Goal: Information Seeking & Learning: Learn about a topic

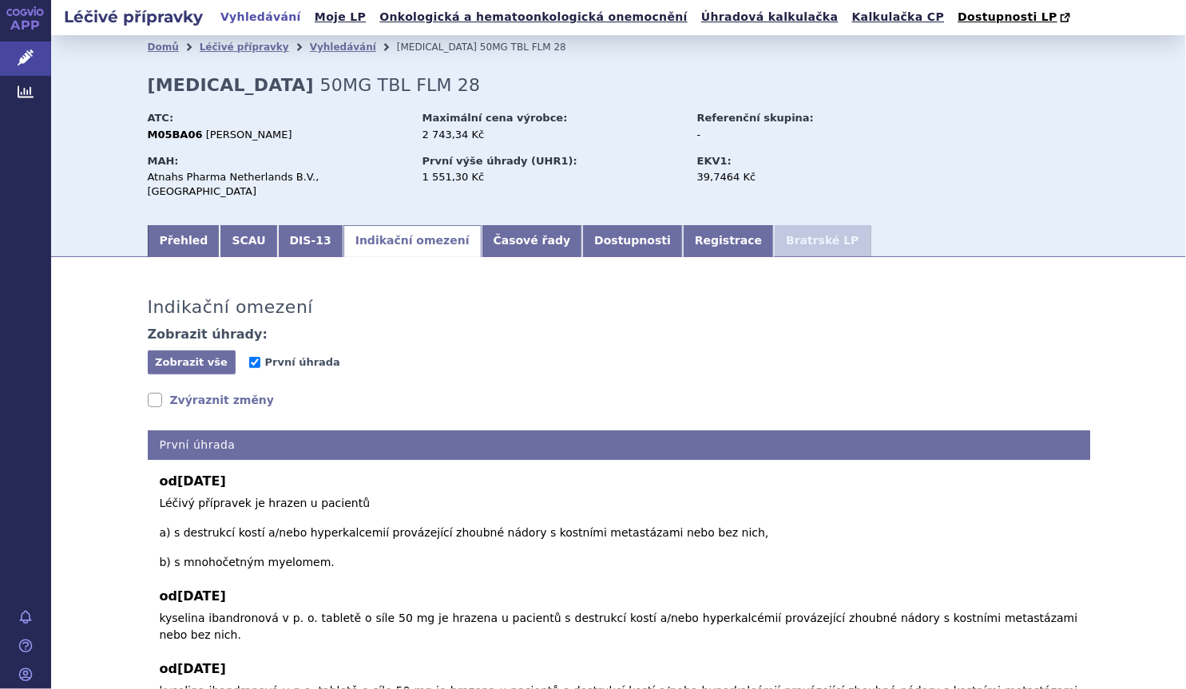
scroll to position [145, 0]
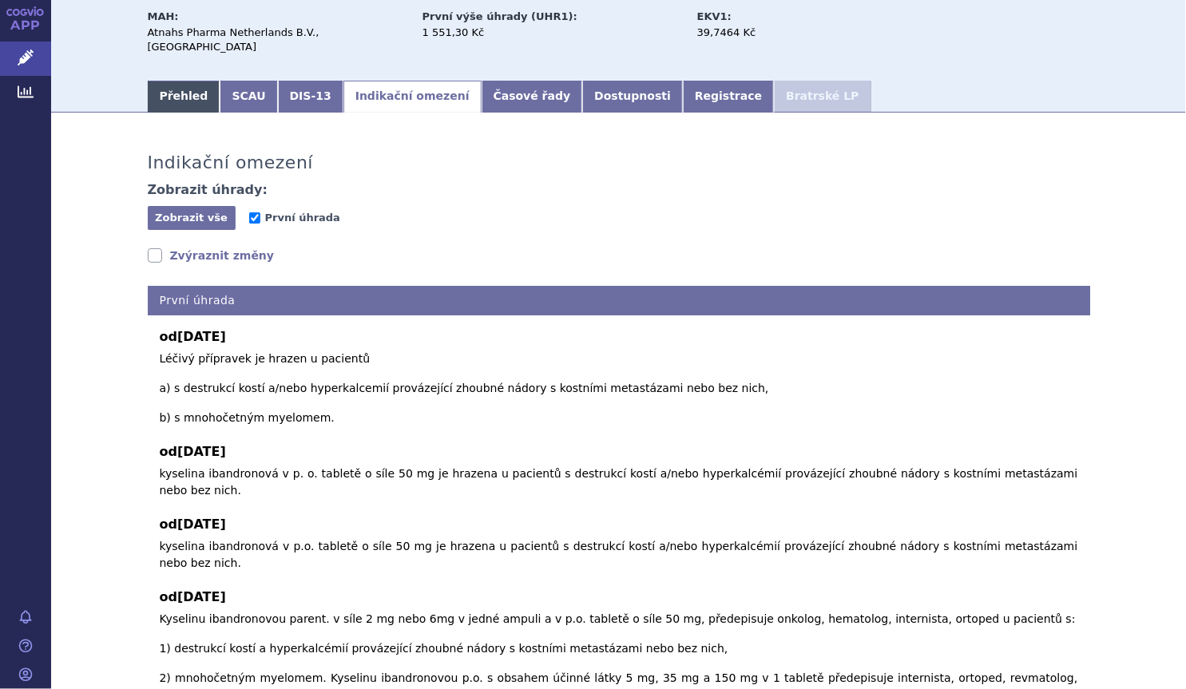
click at [194, 87] on link "Přehled" at bounding box center [184, 97] width 73 height 32
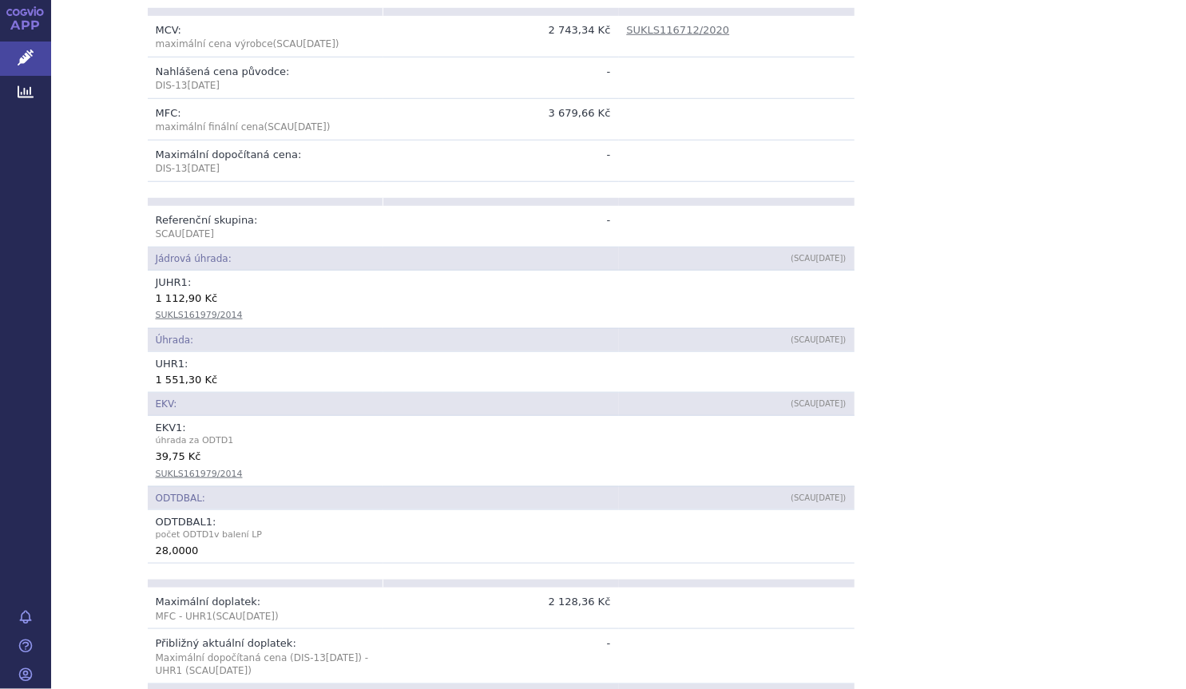
scroll to position [726, 0]
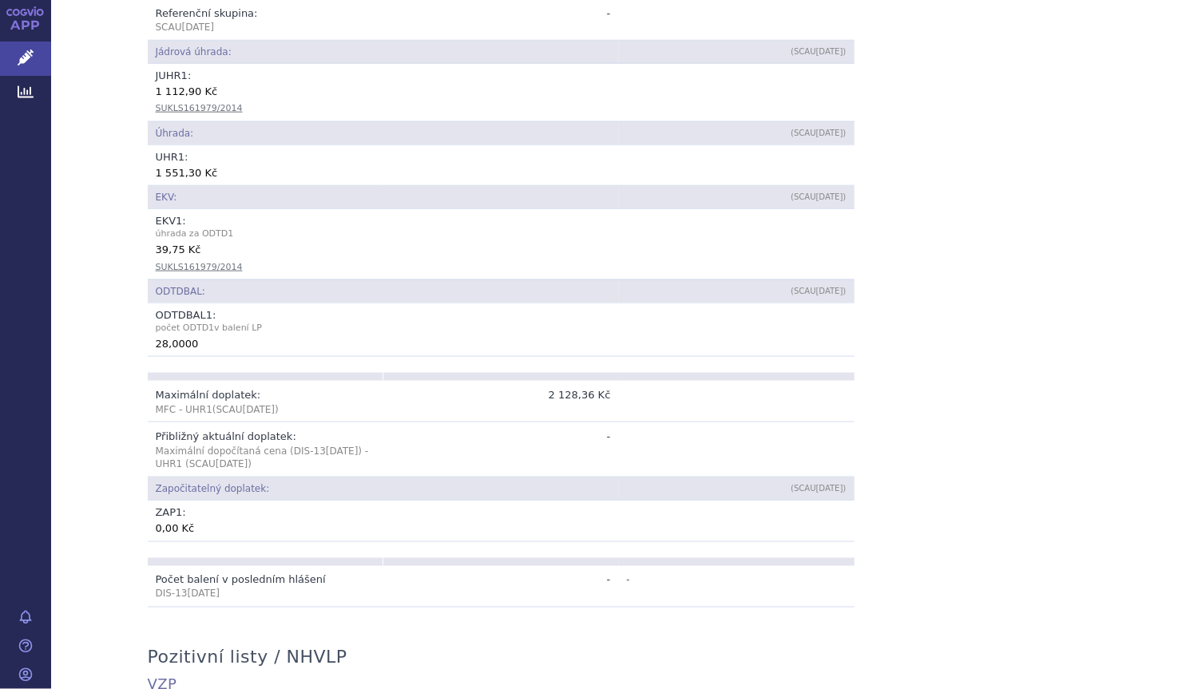
click at [503, 279] on td "ODTDBAL:" at bounding box center [383, 290] width 471 height 23
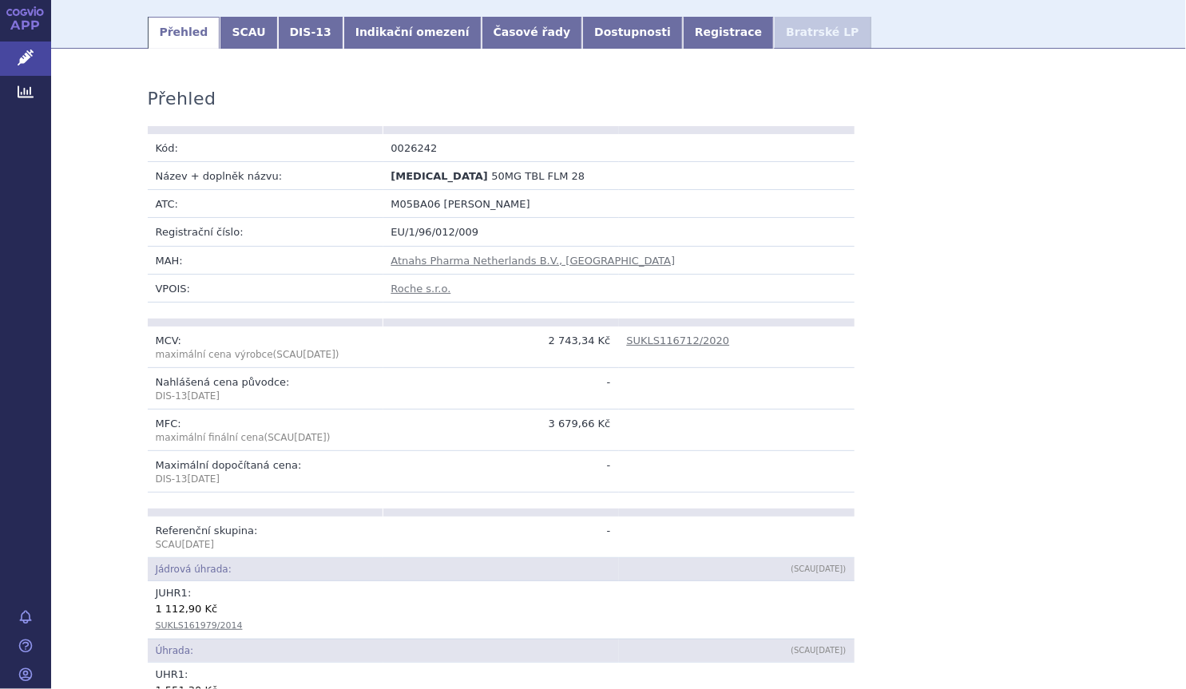
scroll to position [0, 0]
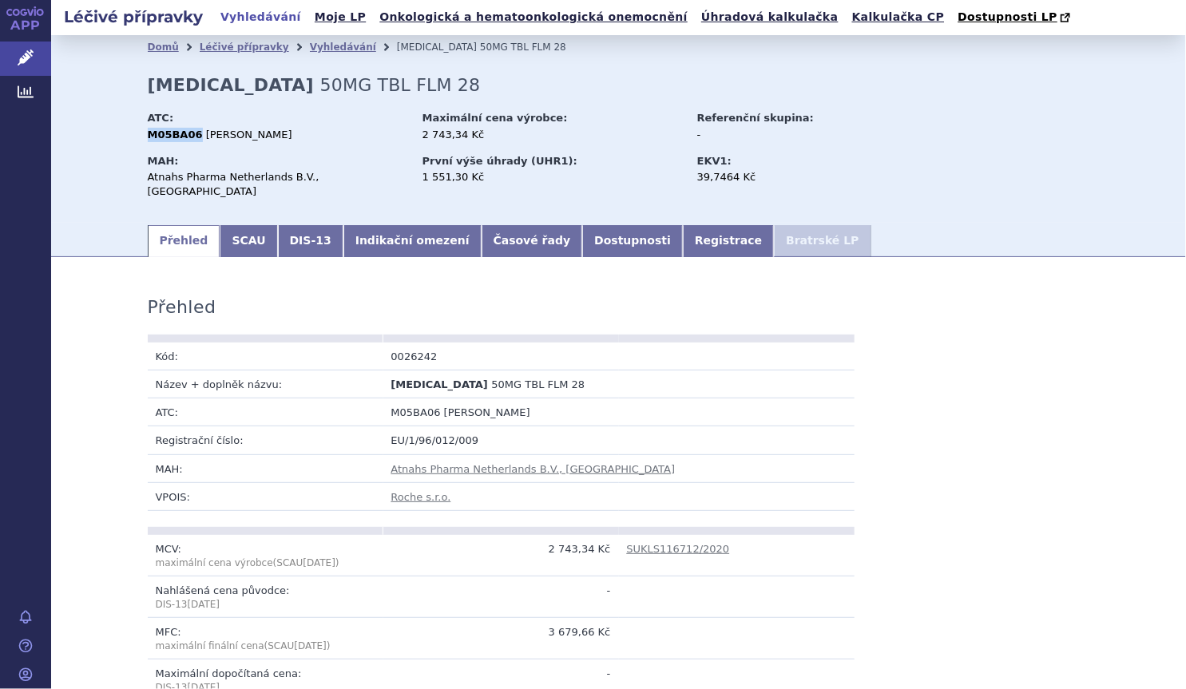
drag, startPoint x: 144, startPoint y: 134, endPoint x: 188, endPoint y: 136, distance: 43.9
click at [188, 136] on strong "M05BA06" at bounding box center [175, 135] width 55 height 12
copy strong "M05BA06"
click at [295, 354] on td "Kód:" at bounding box center [266, 357] width 236 height 28
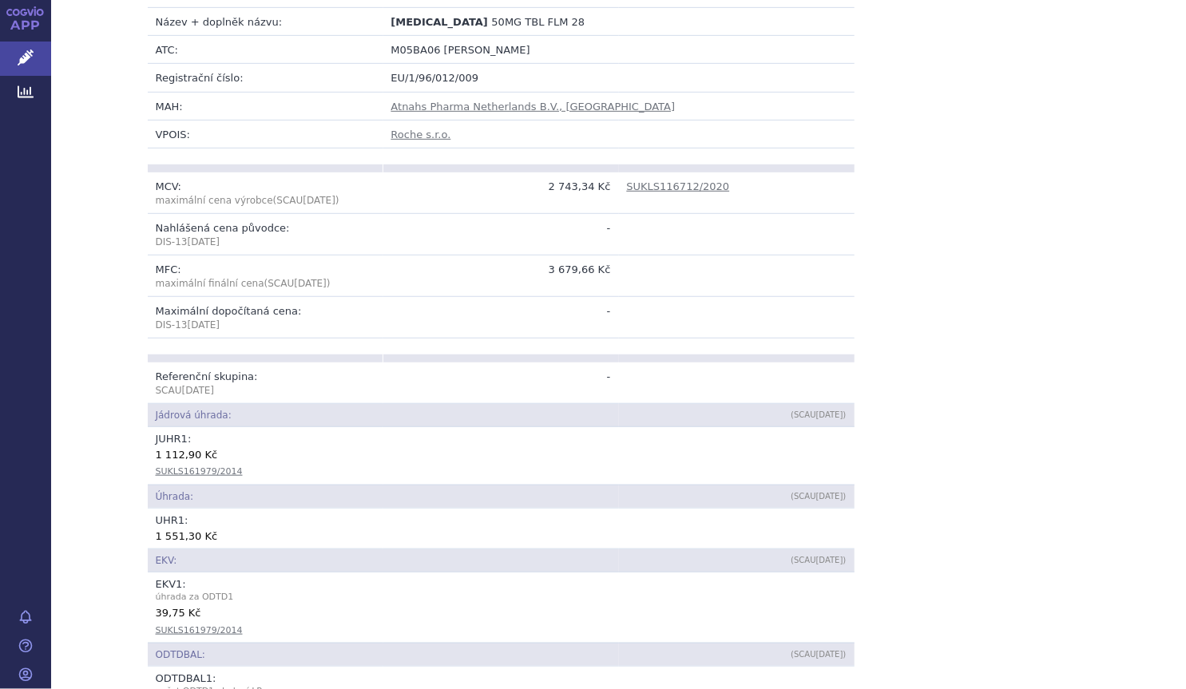
scroll to position [72, 0]
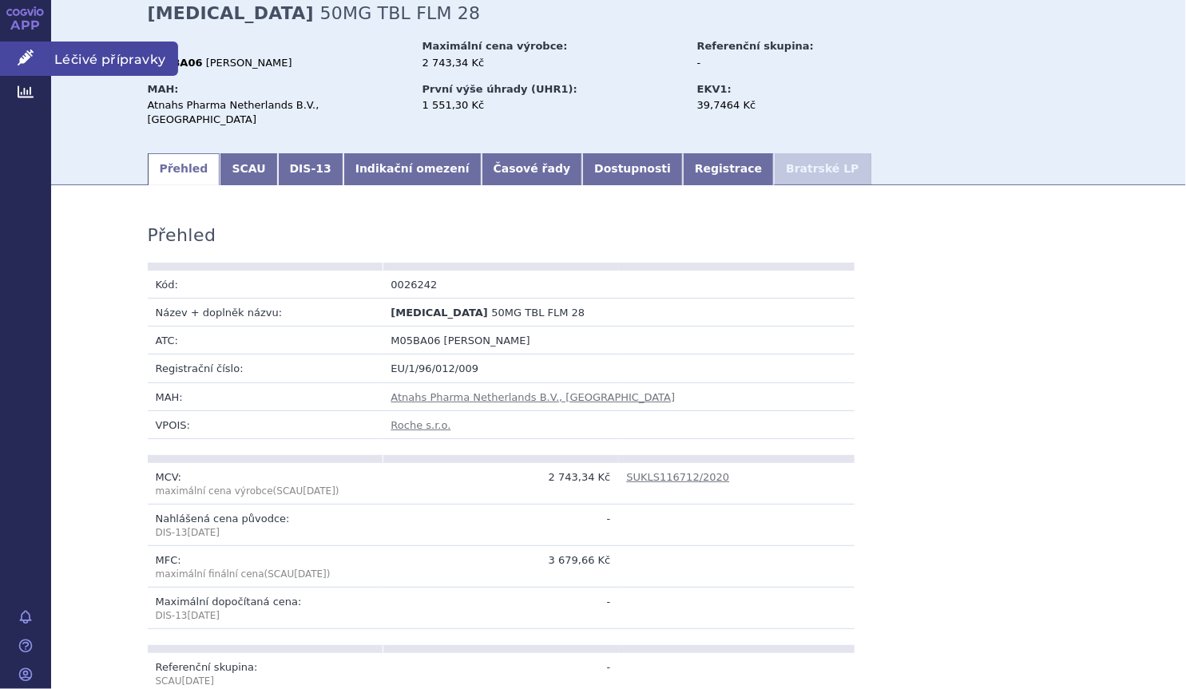
click at [23, 59] on icon at bounding box center [26, 58] width 16 height 16
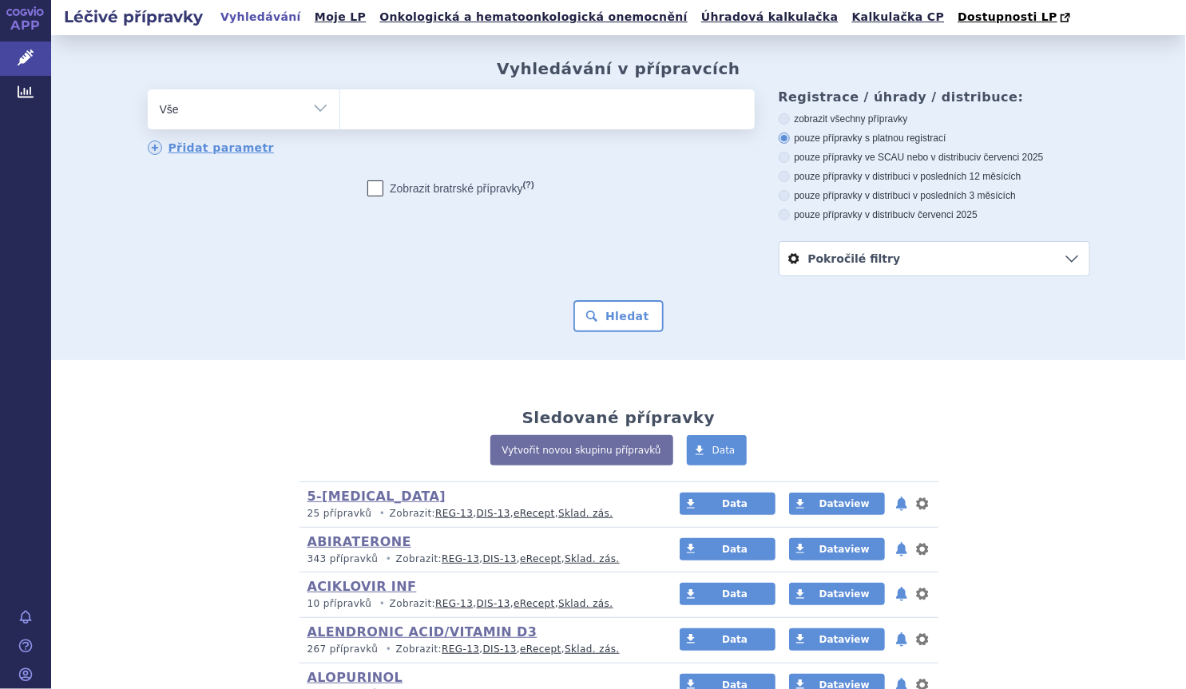
click at [311, 109] on select "Vše Přípravek/SUKL kód MAH VPOIS ATC/Aktivní látka Léková forma Síla" at bounding box center [244, 107] width 192 height 36
select select "filter-atc-group"
click at [148, 90] on select "Vše Přípravek/SUKL kód MAH VPOIS ATC/Aktivní látka Léková forma Síla" at bounding box center [244, 107] width 192 height 36
click at [408, 120] on ul at bounding box center [547, 106] width 414 height 34
click at [340, 120] on select at bounding box center [339, 109] width 1 height 40
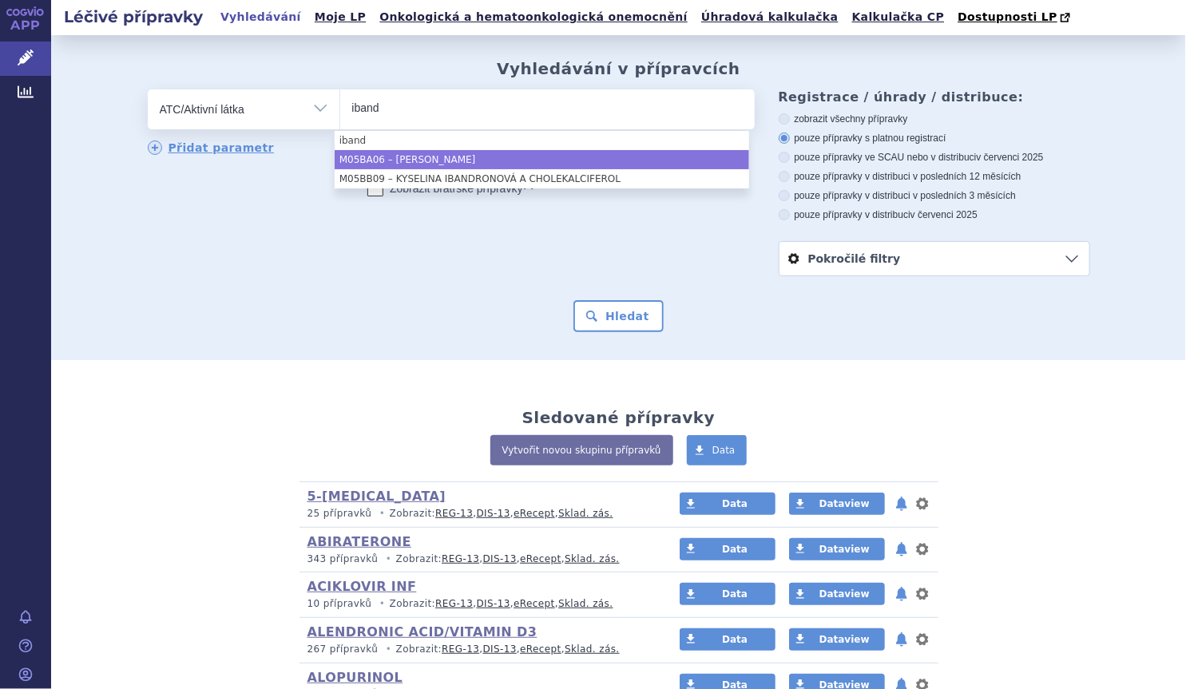
type input "iband"
select select "M05BA06"
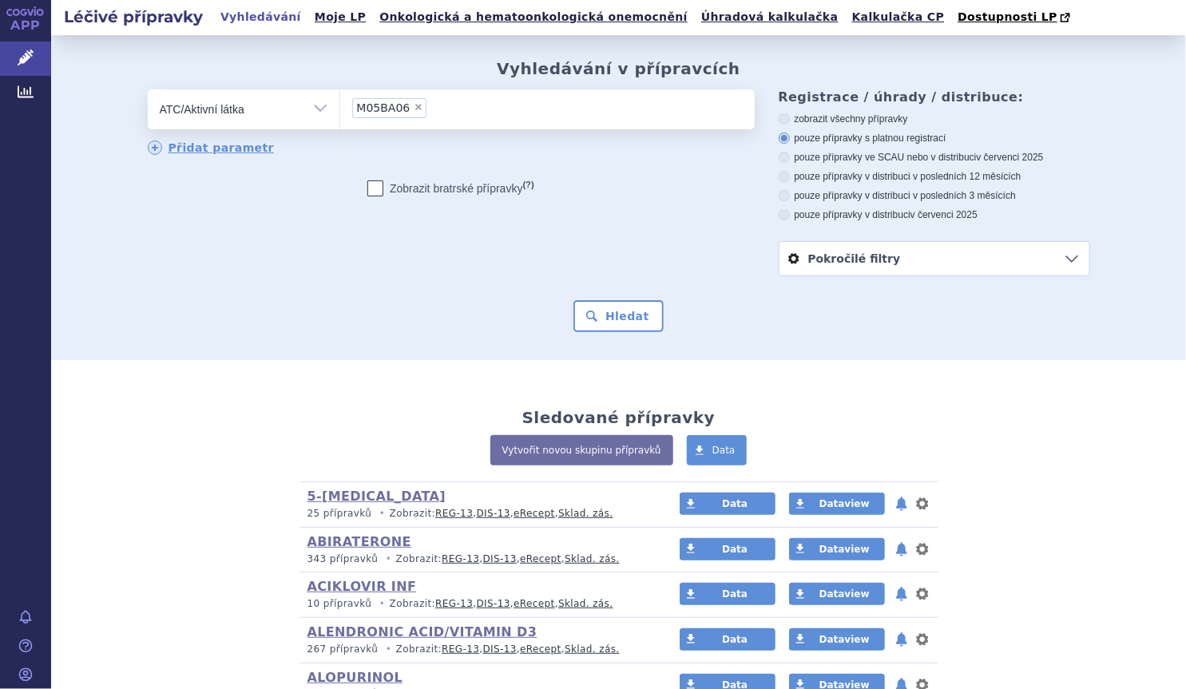
click at [607, 336] on div "Vyhledávání v přípravcích odstranit Vše Přípravek/SUKL kód MAH VPOIS ×" at bounding box center [618, 197] width 1135 height 325
click at [614, 323] on button "Hledat" at bounding box center [618, 316] width 90 height 32
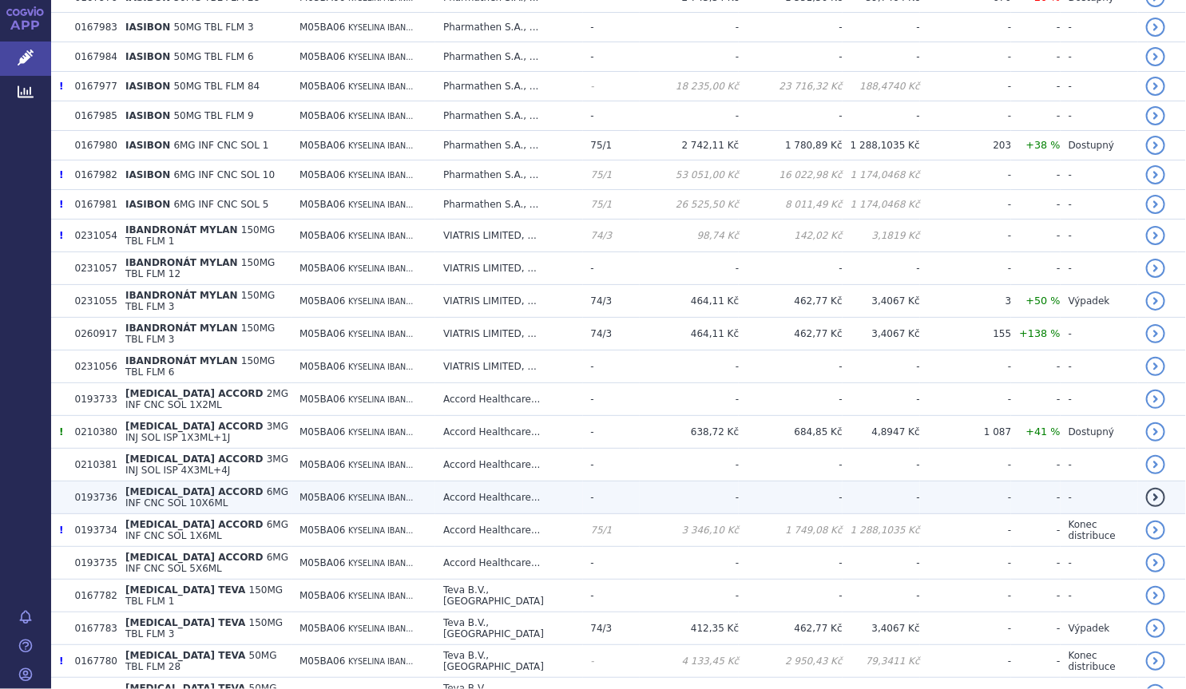
scroll to position [915, 0]
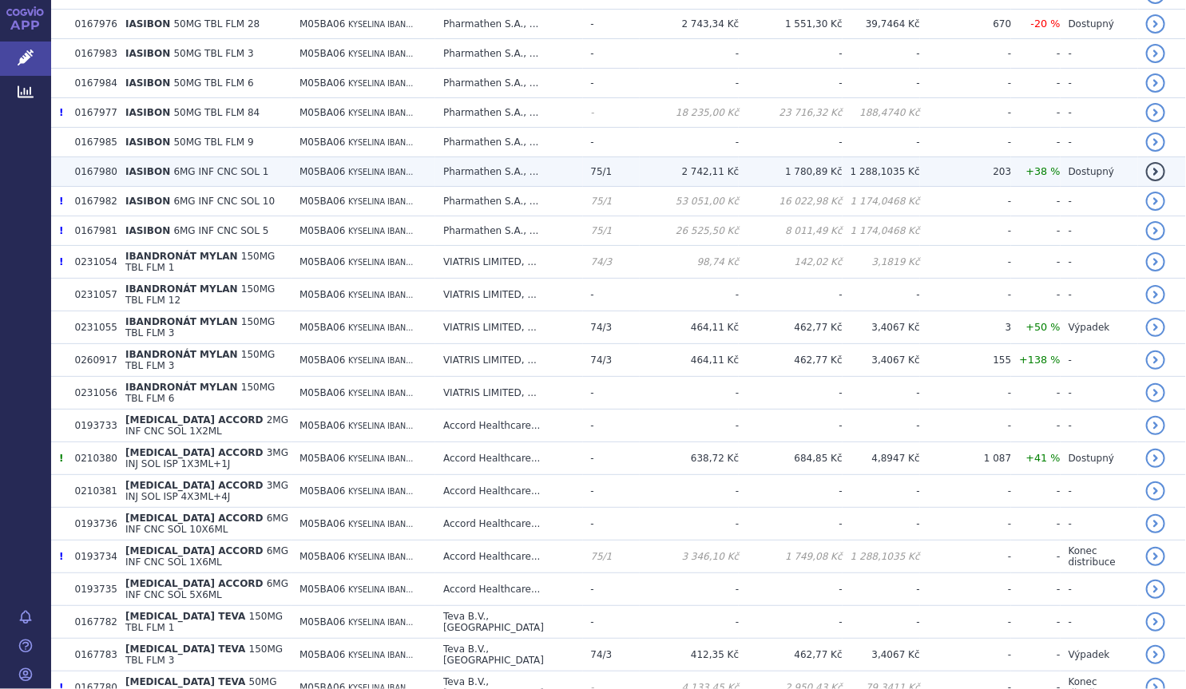
click at [385, 161] on td "M05BA06 KYSELINA IBAN..." at bounding box center [363, 172] width 144 height 30
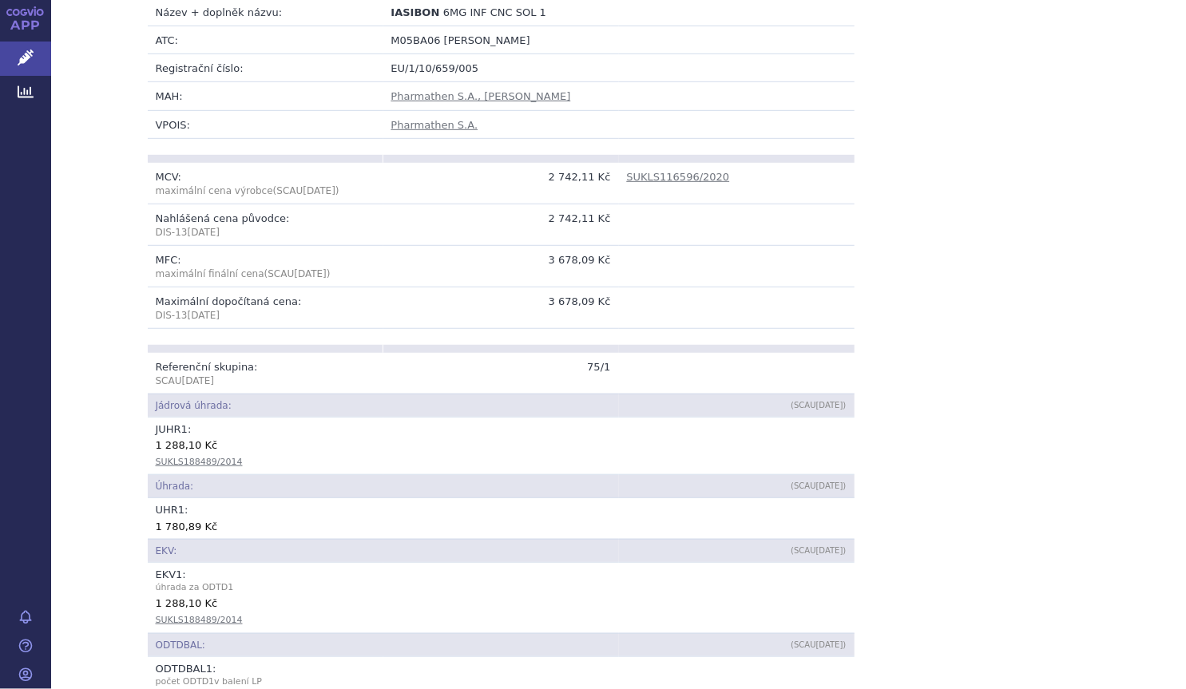
scroll to position [217, 0]
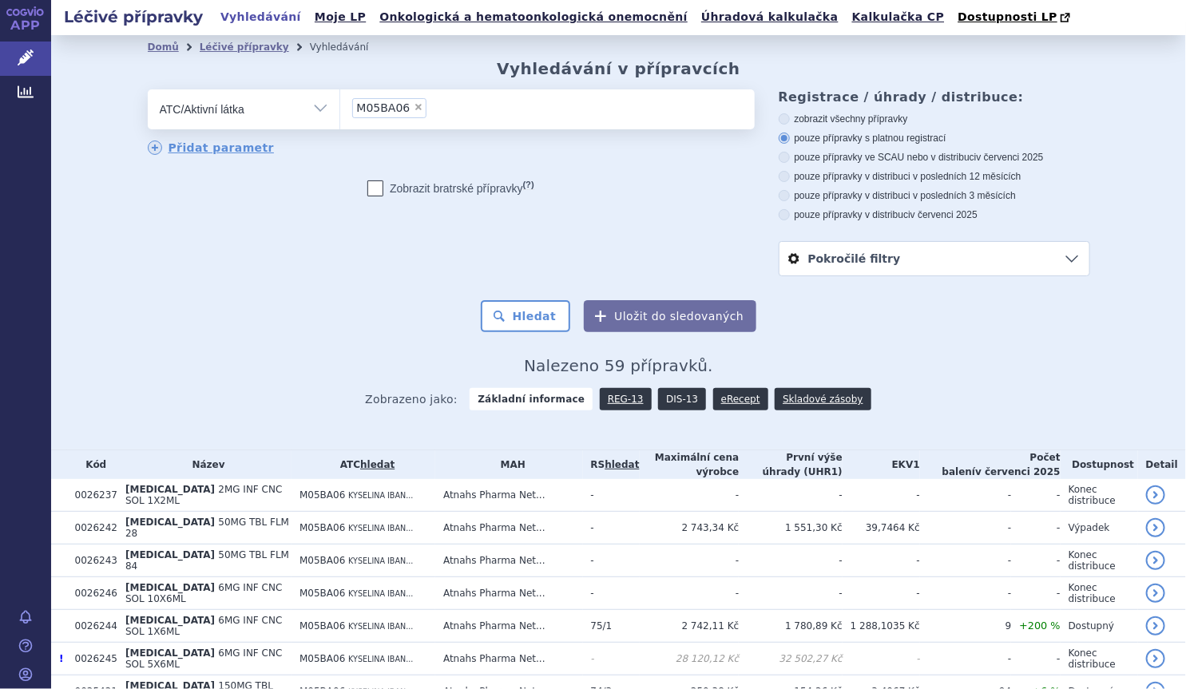
click at [669, 406] on link "DIS-13" at bounding box center [682, 399] width 48 height 22
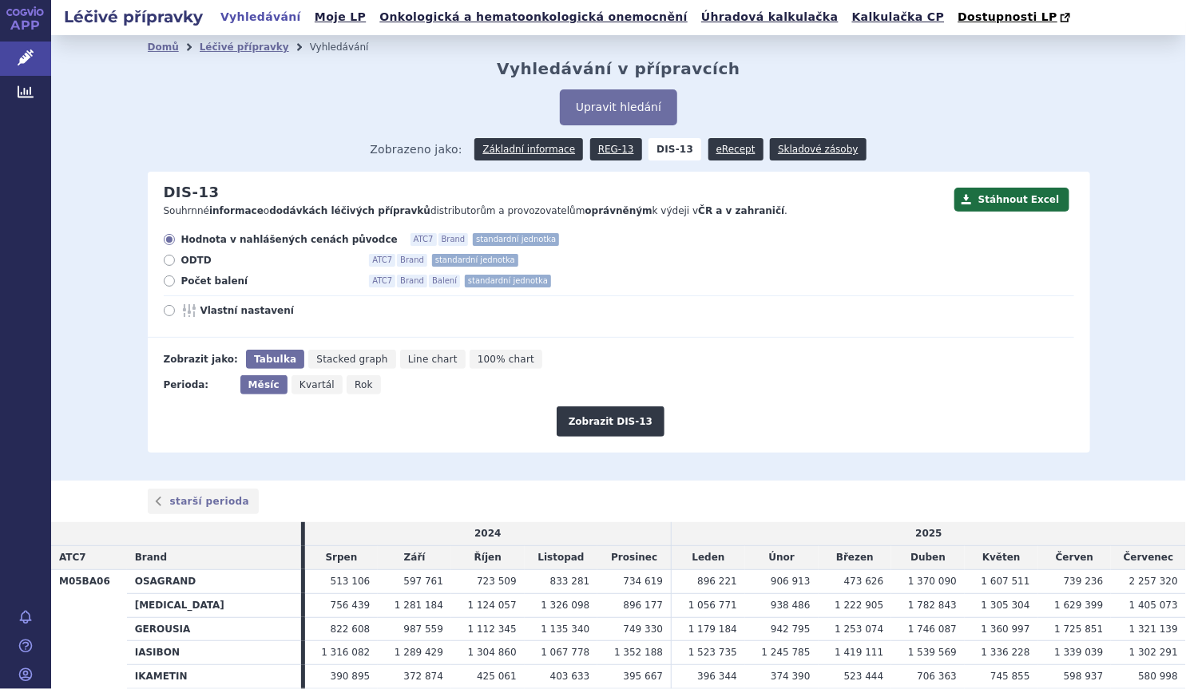
drag, startPoint x: 199, startPoint y: 285, endPoint x: 213, endPoint y: 279, distance: 15.4
click at [199, 284] on span "Počet balení" at bounding box center [269, 281] width 176 height 13
click at [176, 284] on input "Počet balení ATC7 Brand Balení standardní jednotka" at bounding box center [170, 283] width 10 height 10
radio input "true"
click at [359, 381] on icon "Rok" at bounding box center [364, 384] width 34 height 19
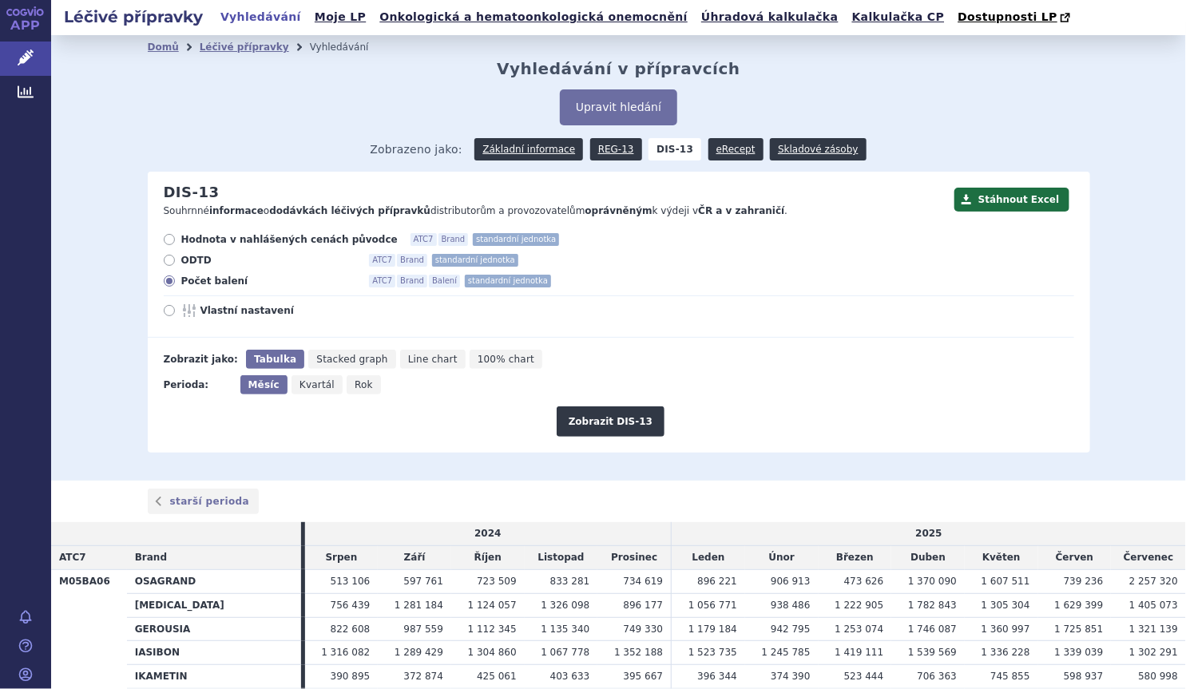
click at [357, 381] on input "Rok" at bounding box center [352, 380] width 10 height 10
radio input "true"
drag, startPoint x: 596, startPoint y: 419, endPoint x: 581, endPoint y: 418, distance: 14.5
click at [595, 421] on button "Zobrazit DIS-13" at bounding box center [611, 421] width 108 height 30
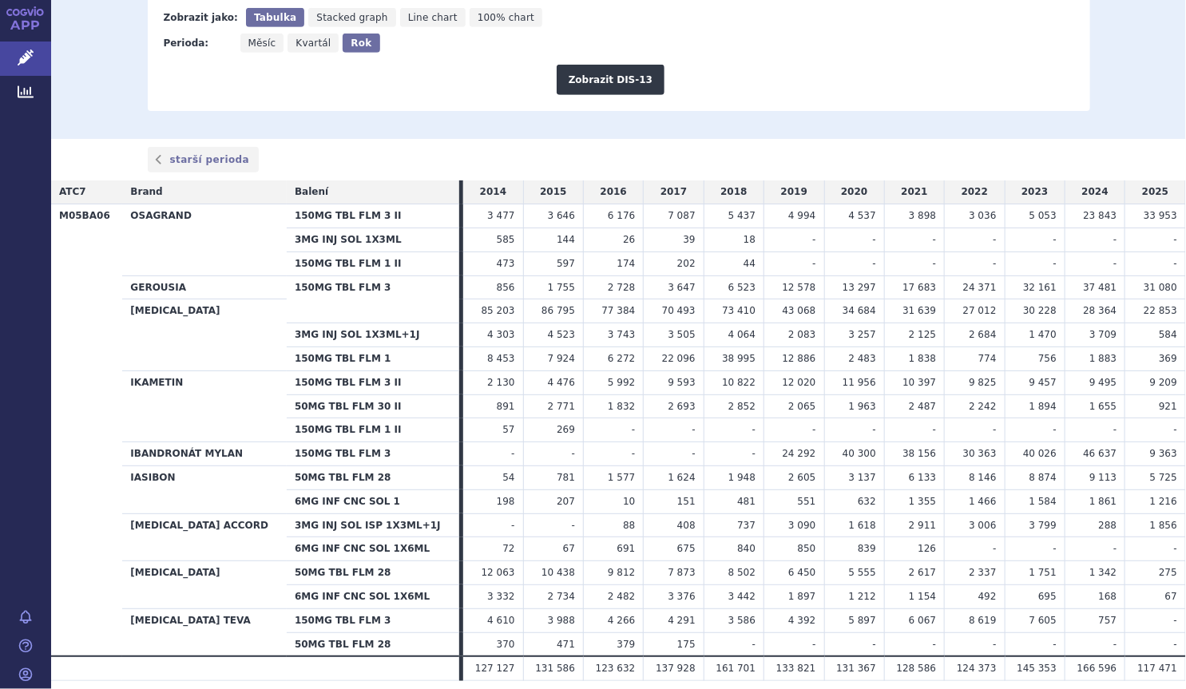
scroll to position [398, 0]
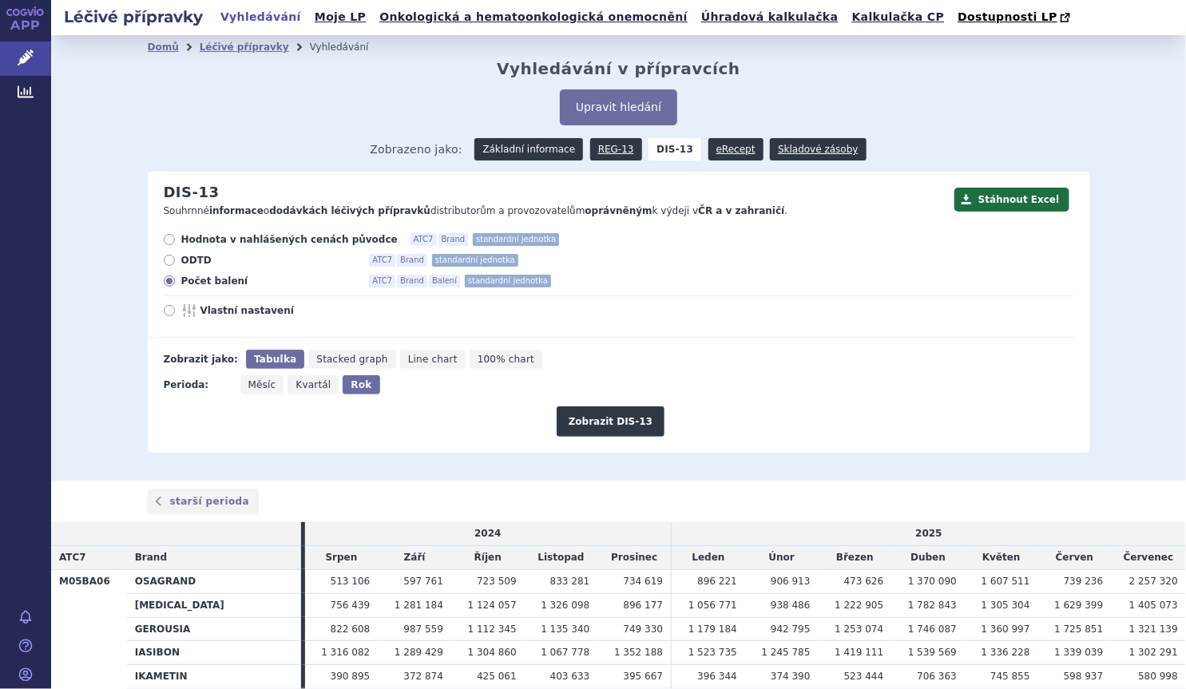
click at [542, 155] on link "Základní informace" at bounding box center [528, 149] width 109 height 22
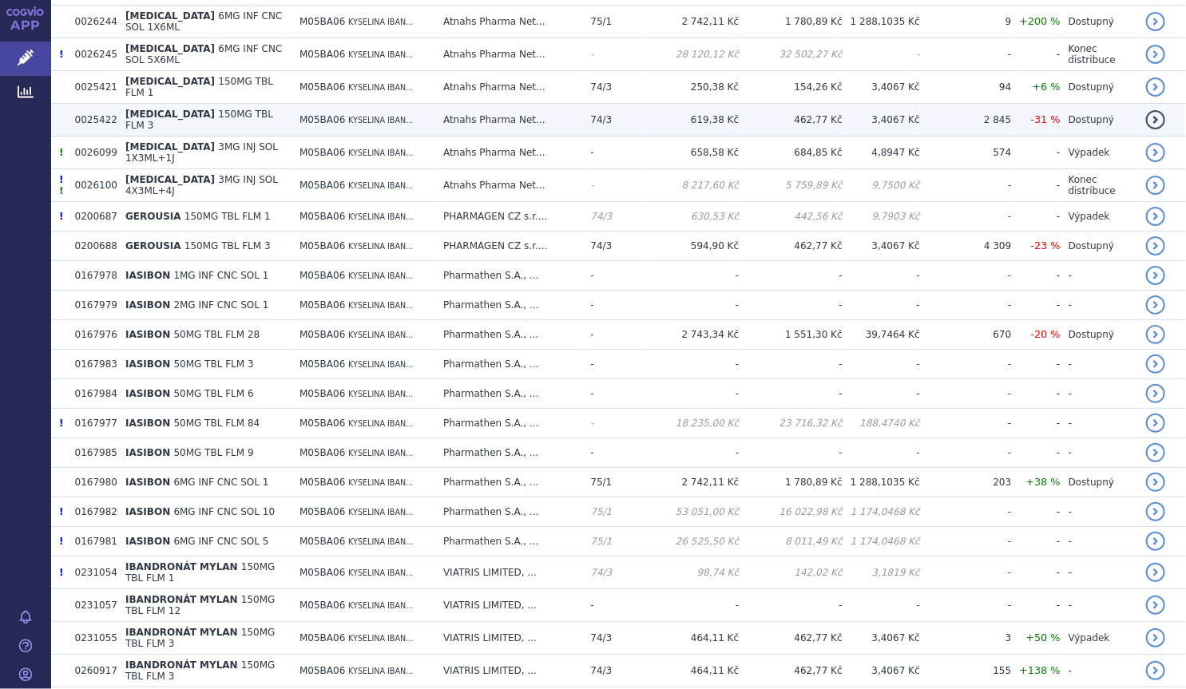
scroll to position [508, 0]
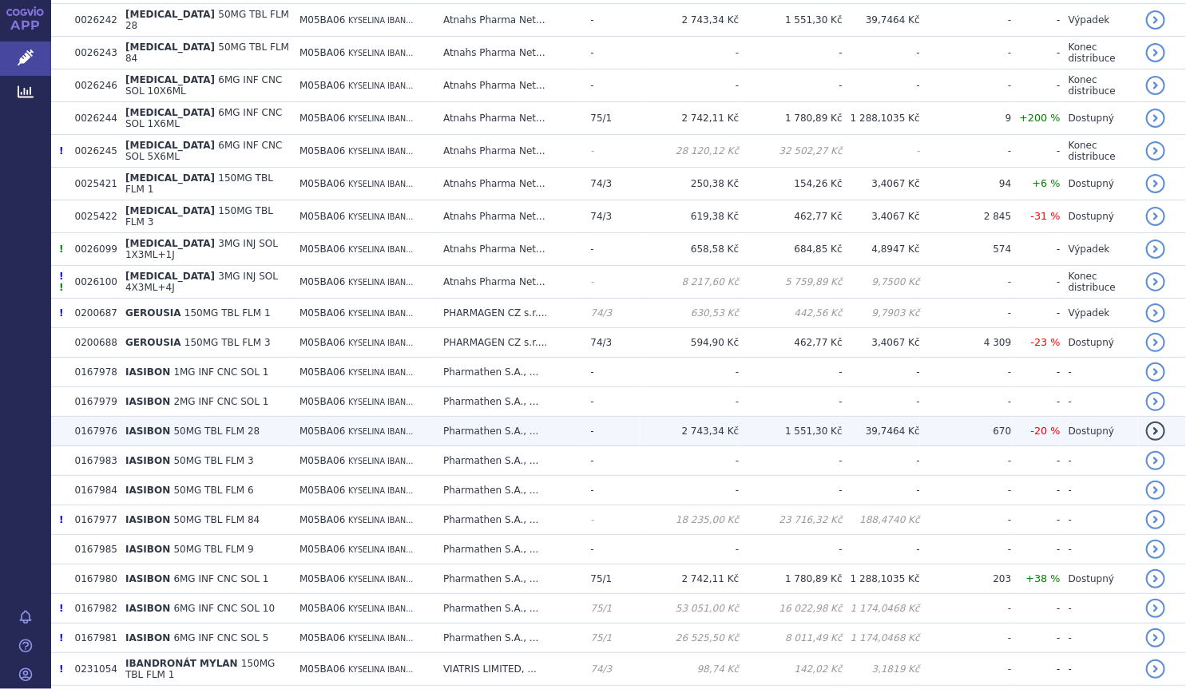
click at [238, 419] on td "IASIBON 50MG TBL FLM 28" at bounding box center [204, 432] width 174 height 30
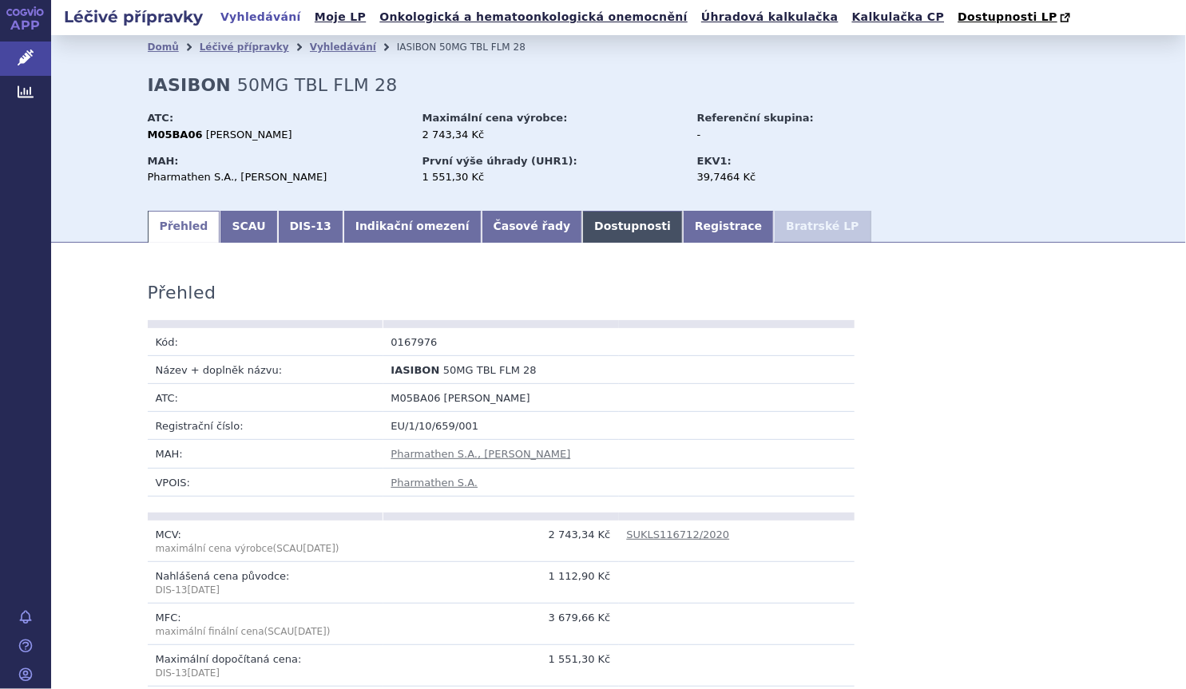
click at [582, 235] on link "Dostupnosti" at bounding box center [632, 227] width 101 height 32
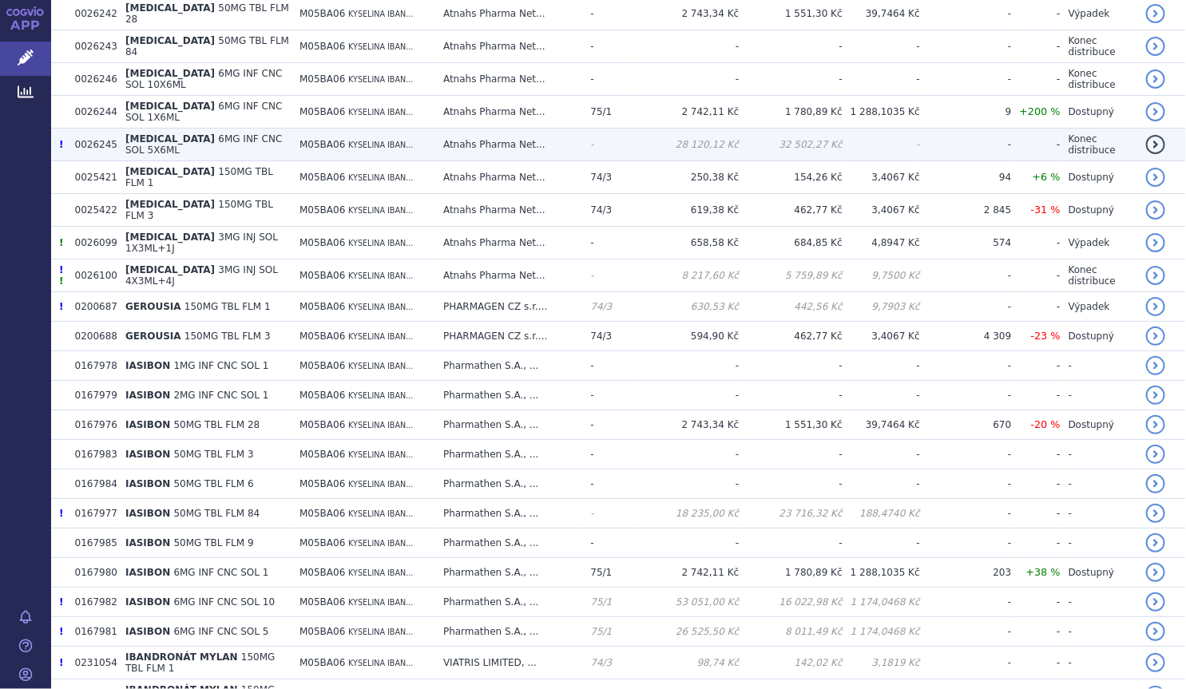
scroll to position [653, 0]
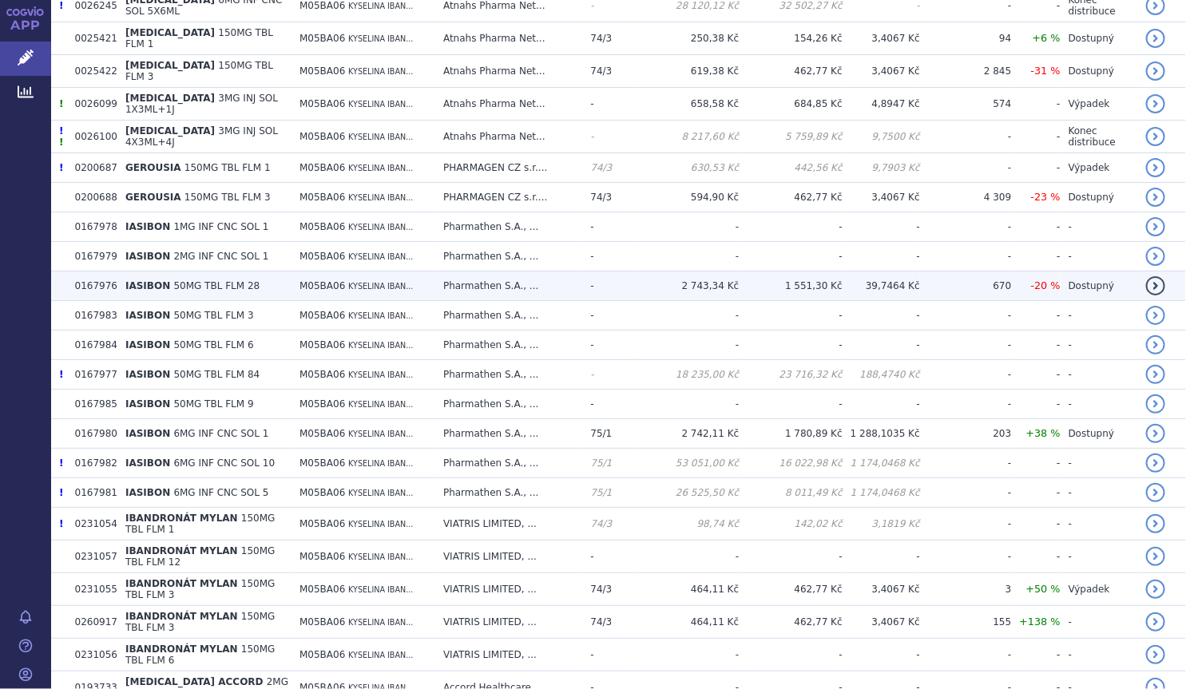
click at [207, 280] on span "50MG TBL FLM 28" at bounding box center [216, 285] width 86 height 11
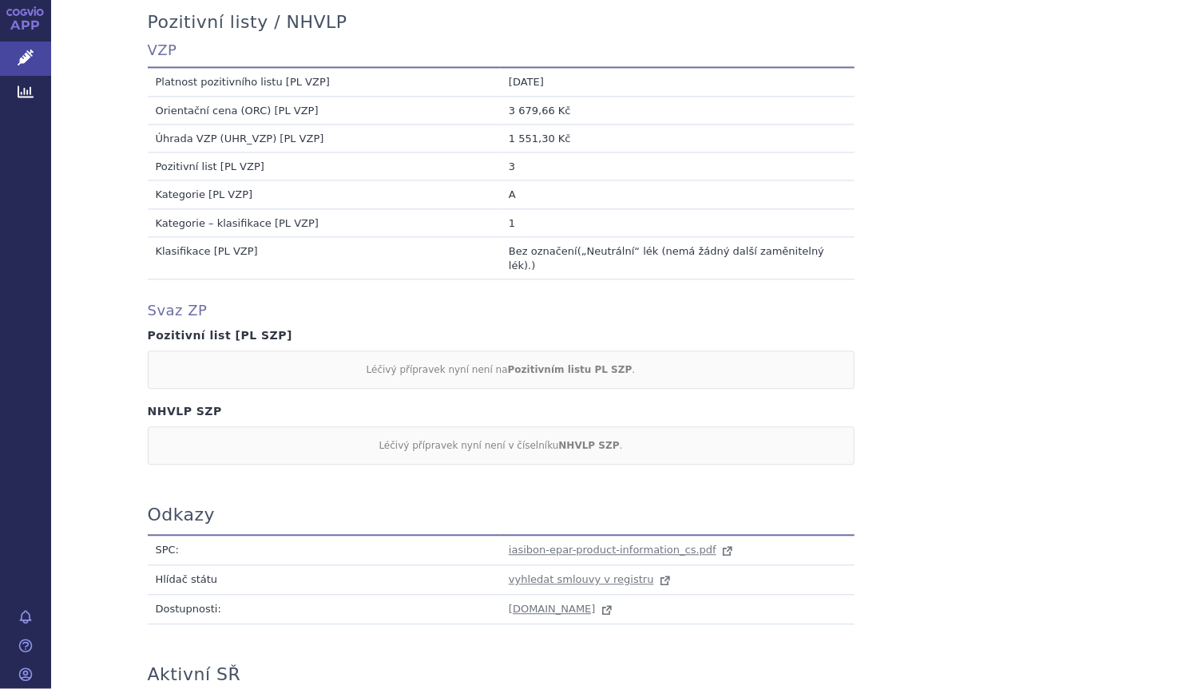
scroll to position [1452, 0]
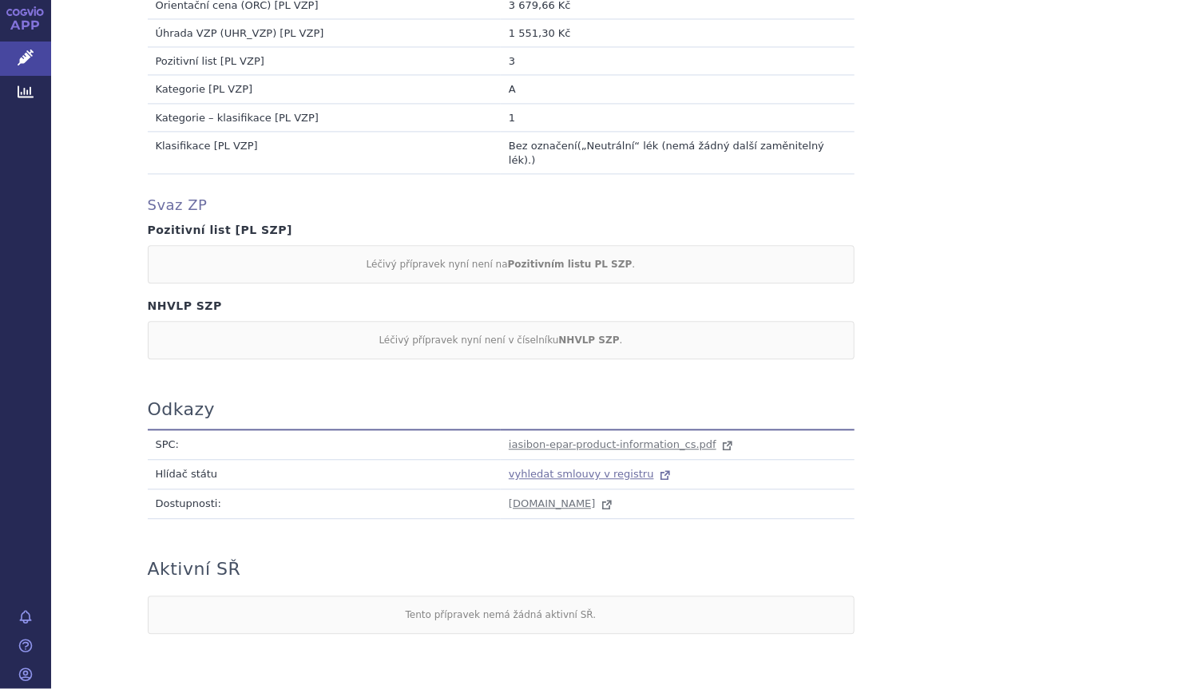
click at [557, 468] on span "vyhledat smlouvy v registru" at bounding box center [581, 474] width 145 height 12
click at [276, 459] on td "Hlídač státu" at bounding box center [325, 474] width 354 height 30
click at [155, 321] on div "Léčivý přípravek nyní není v číselníku NHVLP SZP ." at bounding box center [501, 340] width 707 height 38
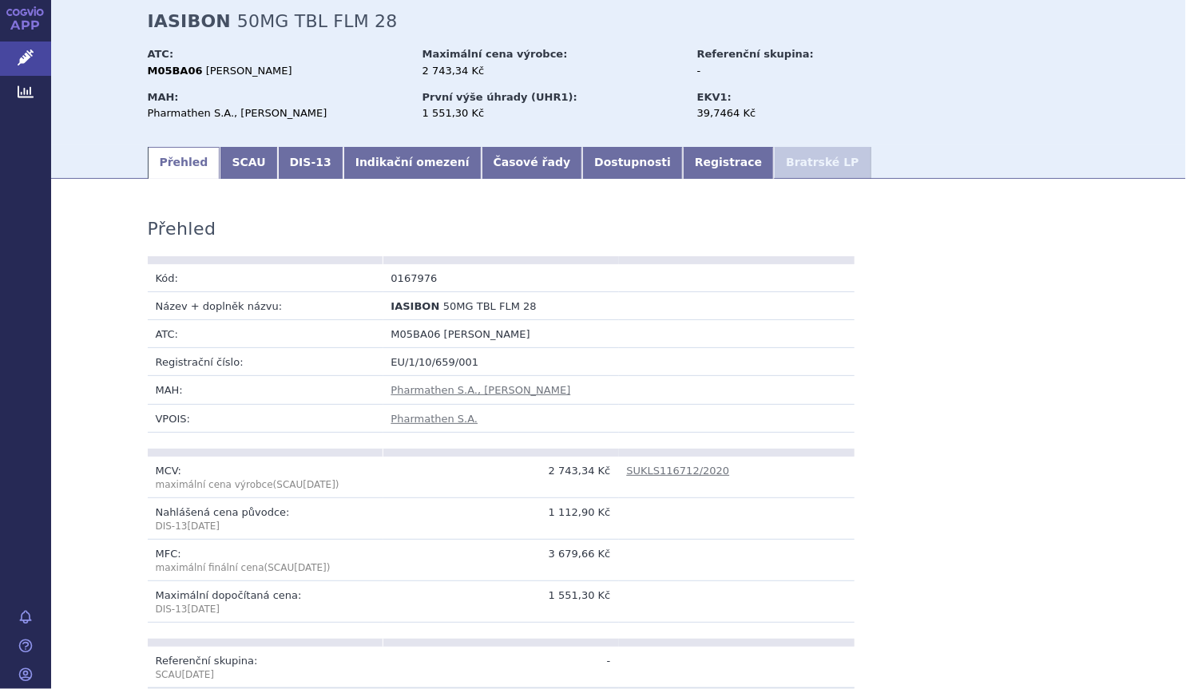
scroll to position [72, 0]
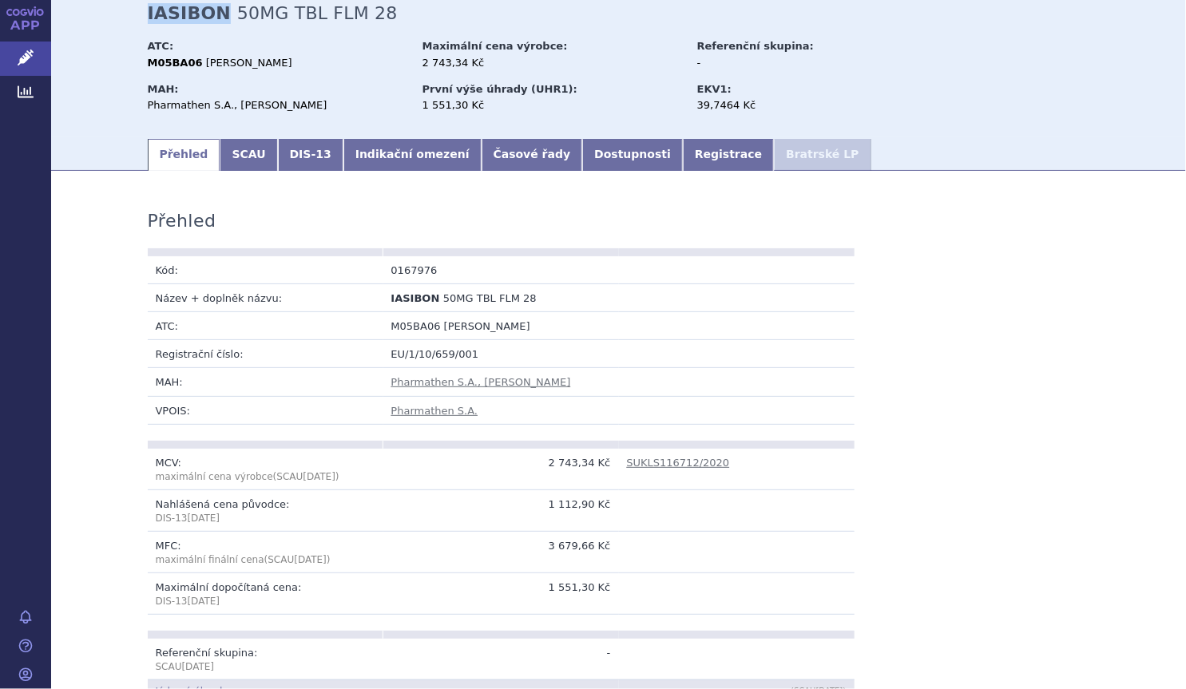
drag, startPoint x: 209, startPoint y: 16, endPoint x: 143, endPoint y: 16, distance: 66.3
click at [148, 16] on strong "IASIBON" at bounding box center [190, 13] width 84 height 20
copy strong "IASIBON"
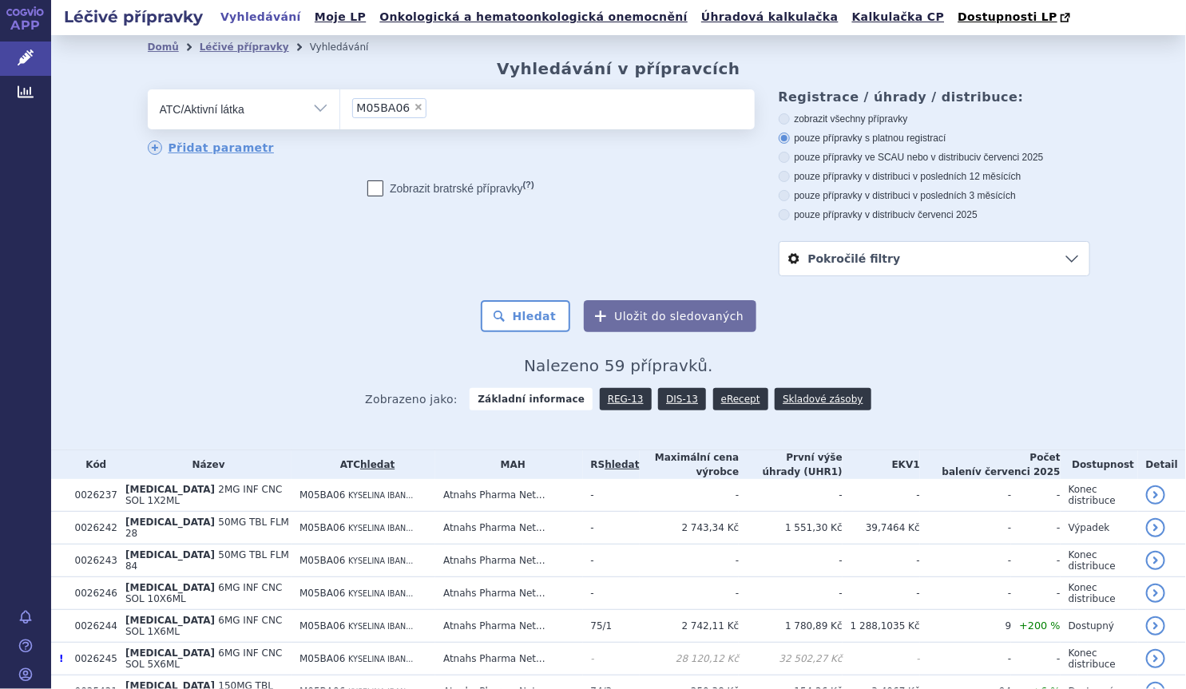
click at [316, 106] on select "Vše Přípravek/SUKL kód MAH VPOIS ATC/Aktivní látka Léková forma Síla" at bounding box center [244, 107] width 192 height 36
click at [148, 90] on select "Vše Přípravek/SUKL kód MAH VPOIS ATC/Aktivní látka Léková forma Síla" at bounding box center [244, 107] width 192 height 36
click at [414, 112] on span "×" at bounding box center [419, 107] width 10 height 10
click at [340, 112] on select "M05BA06" at bounding box center [339, 109] width 1 height 40
select select
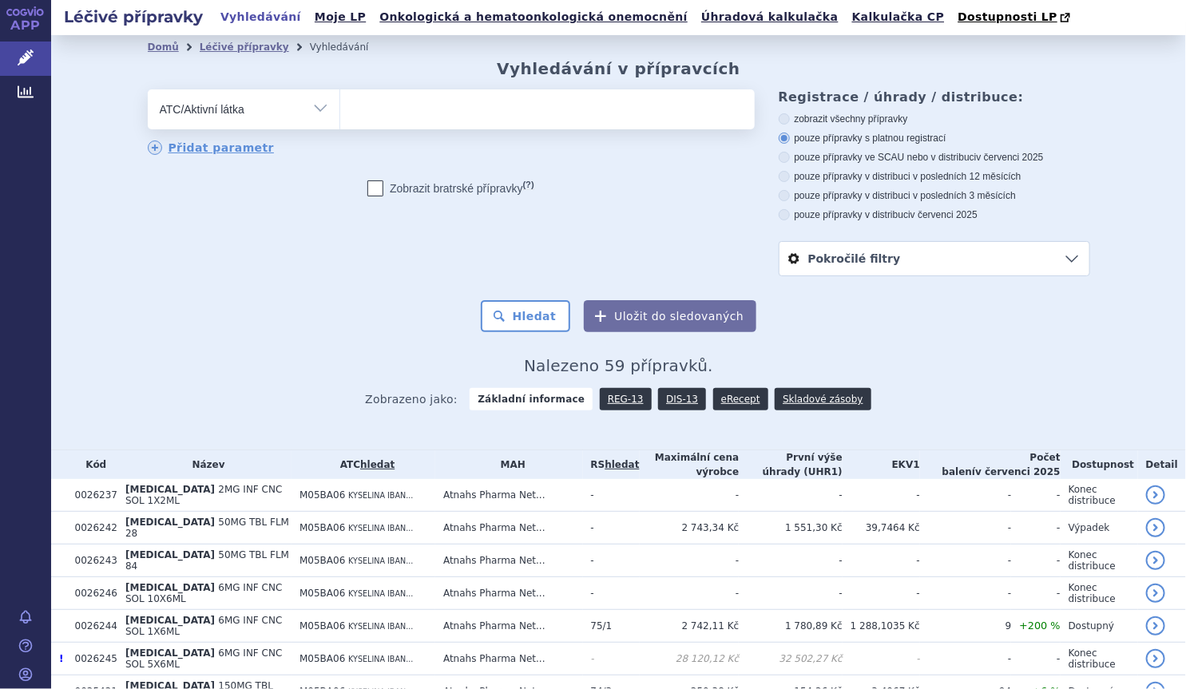
drag, startPoint x: 393, startPoint y: 130, endPoint x: 389, endPoint y: 123, distance: 8.2
click at [392, 129] on span at bounding box center [547, 109] width 414 height 40
click at [340, 129] on select at bounding box center [339, 109] width 1 height 40
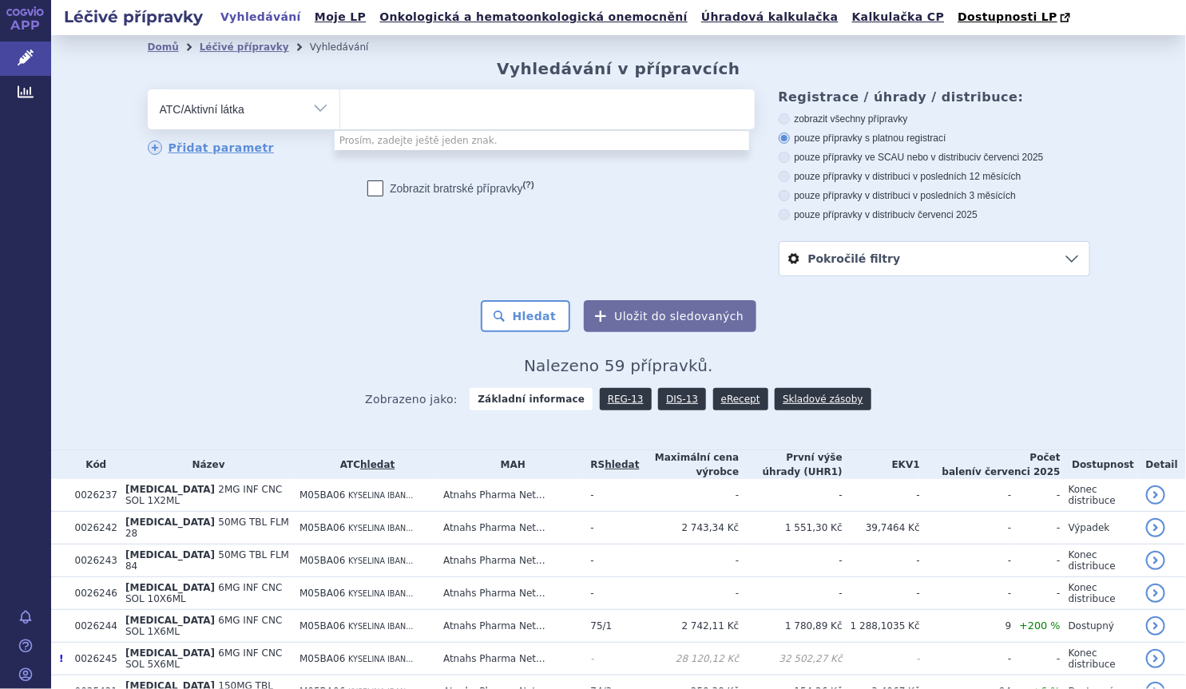
click at [383, 121] on ul at bounding box center [547, 106] width 414 height 34
click at [340, 121] on select at bounding box center [339, 109] width 1 height 40
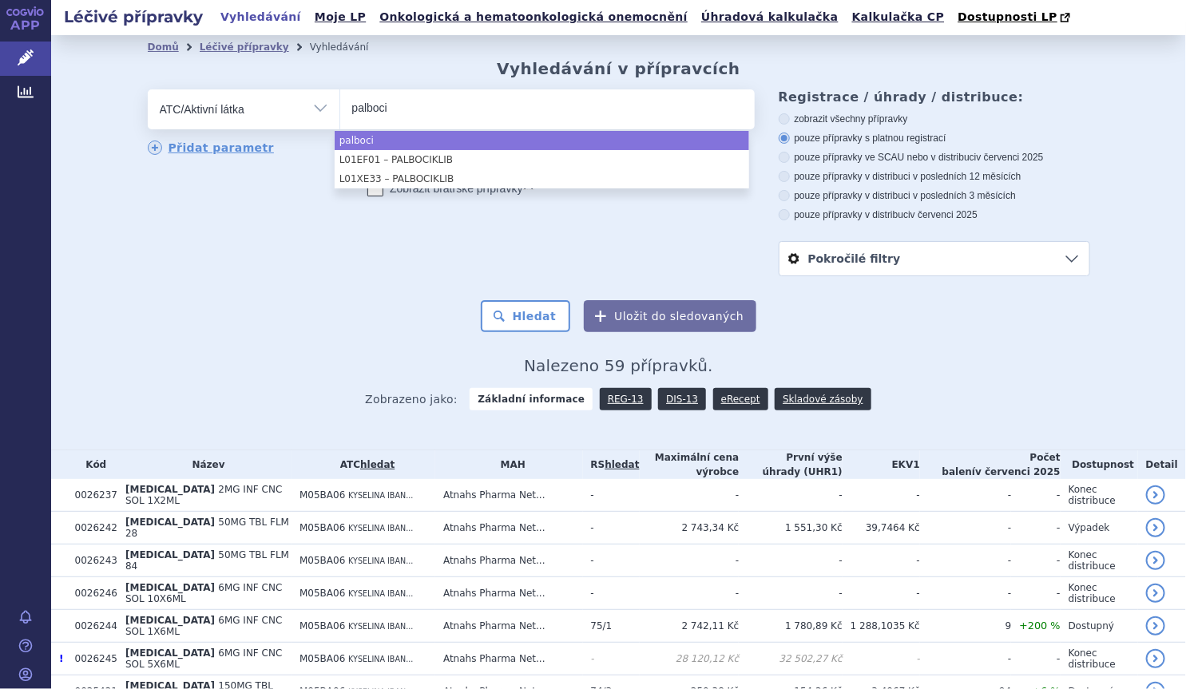
type input "palboci"
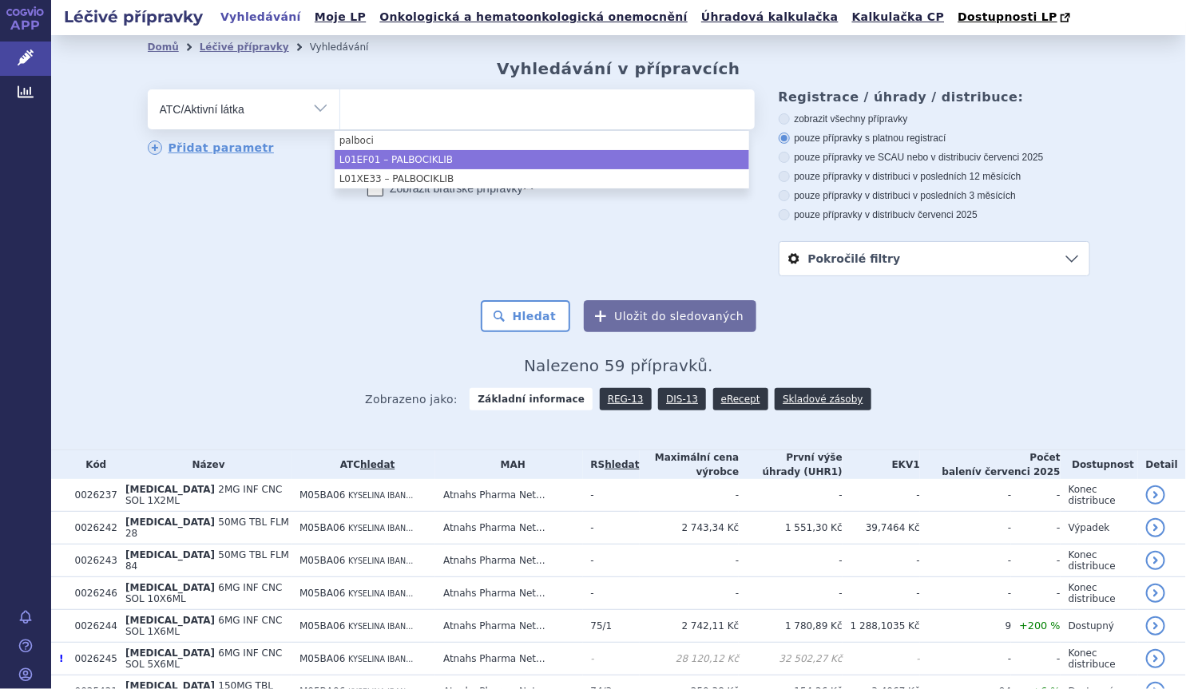
select select "L01EF01"
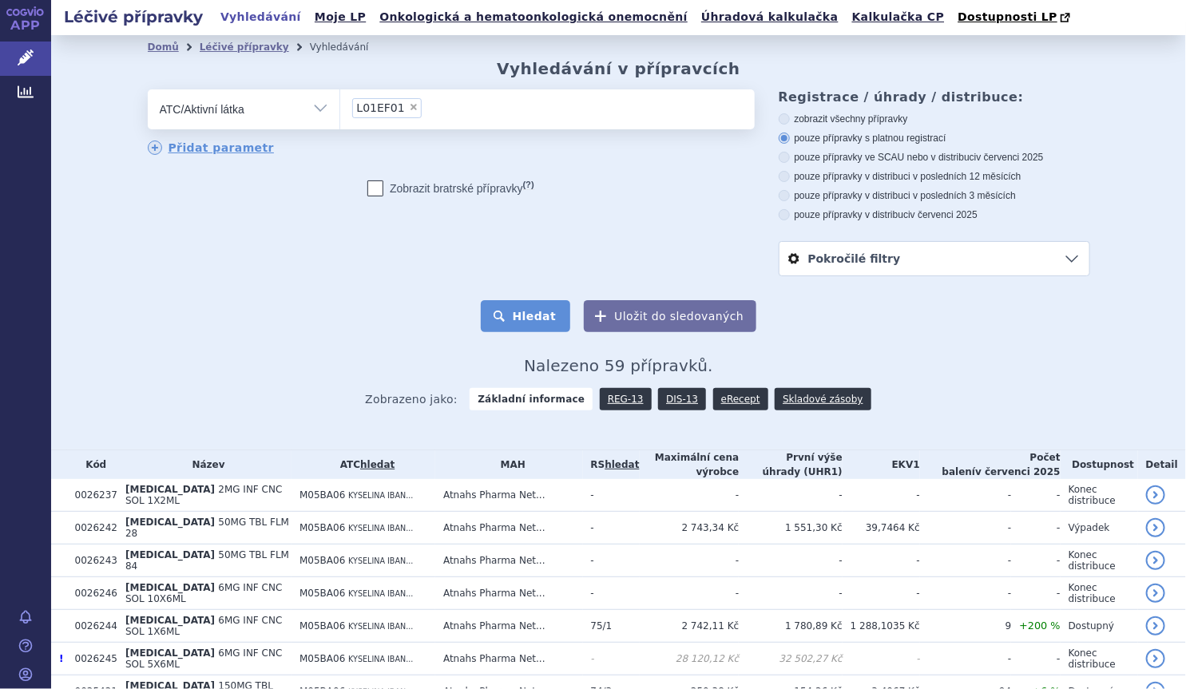
click at [511, 316] on button "Hledat" at bounding box center [526, 316] width 90 height 32
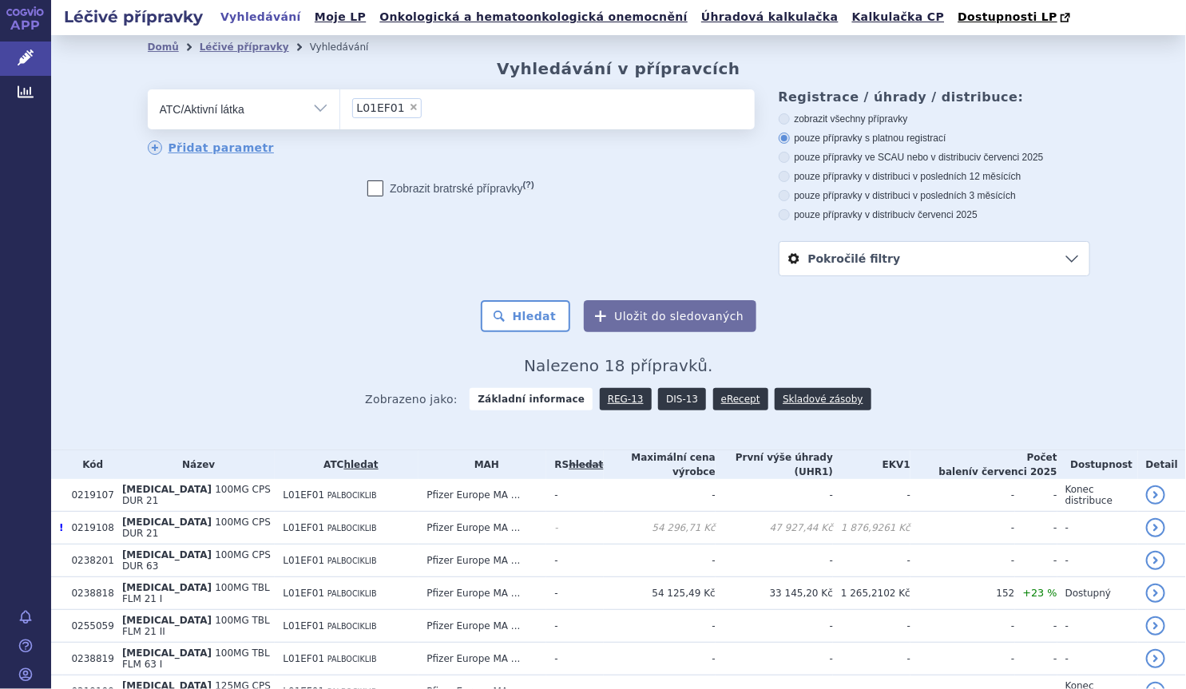
click at [671, 398] on link "DIS-13" at bounding box center [682, 399] width 48 height 22
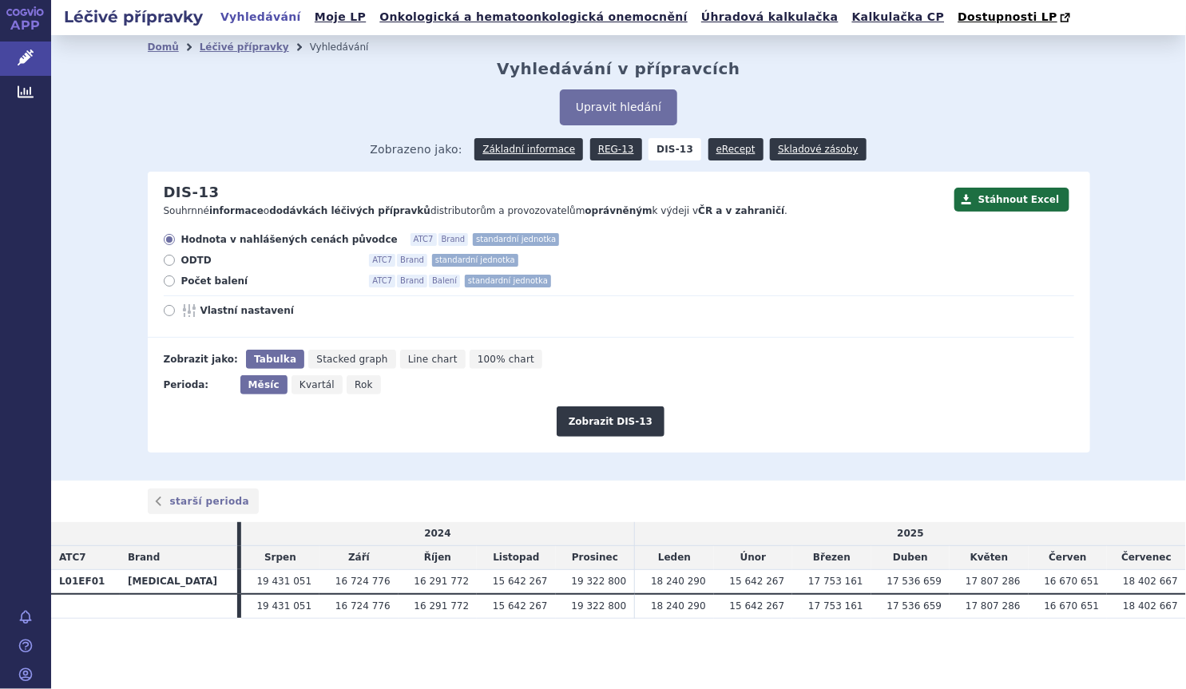
drag, startPoint x: 224, startPoint y: 281, endPoint x: 244, endPoint y: 284, distance: 20.2
click at [224, 280] on span "Počet balení" at bounding box center [269, 281] width 176 height 13
click at [176, 280] on input "Počet balení ATC7 Brand Balení standardní jednotka" at bounding box center [170, 283] width 10 height 10
radio input "true"
click at [602, 419] on button "Zobrazit DIS-13" at bounding box center [611, 421] width 108 height 30
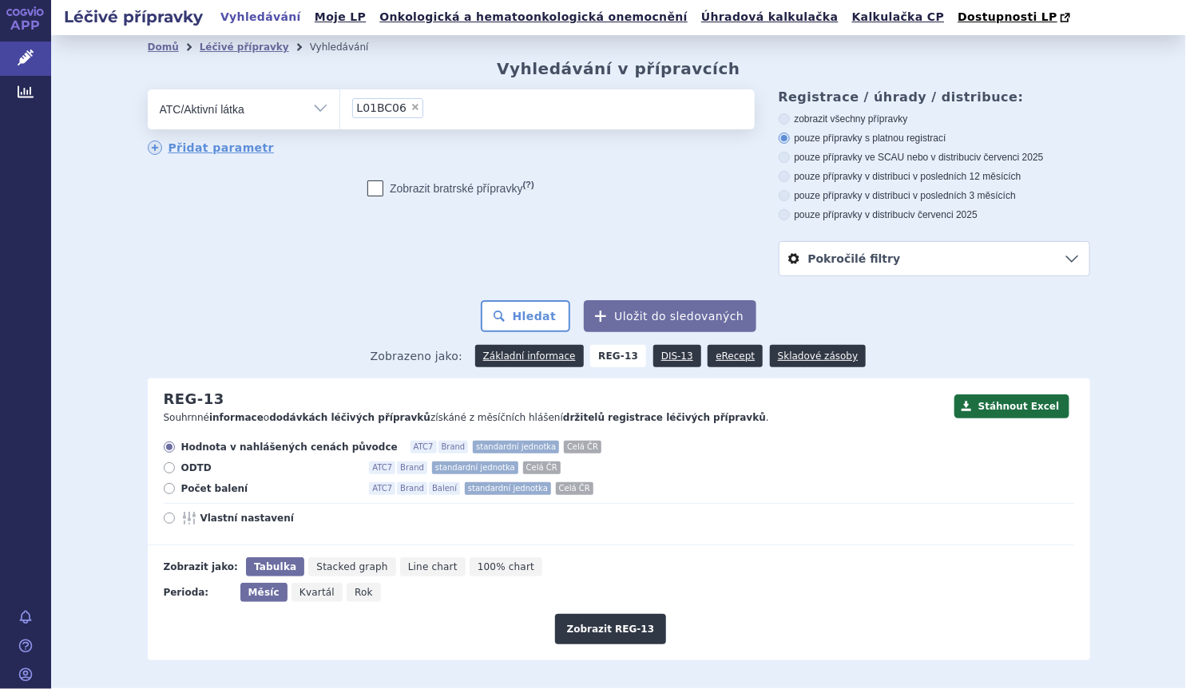
click at [404, 105] on li "× L01BC06" at bounding box center [388, 108] width 72 height 20
click at [340, 105] on select "L01BC06" at bounding box center [339, 109] width 1 height 40
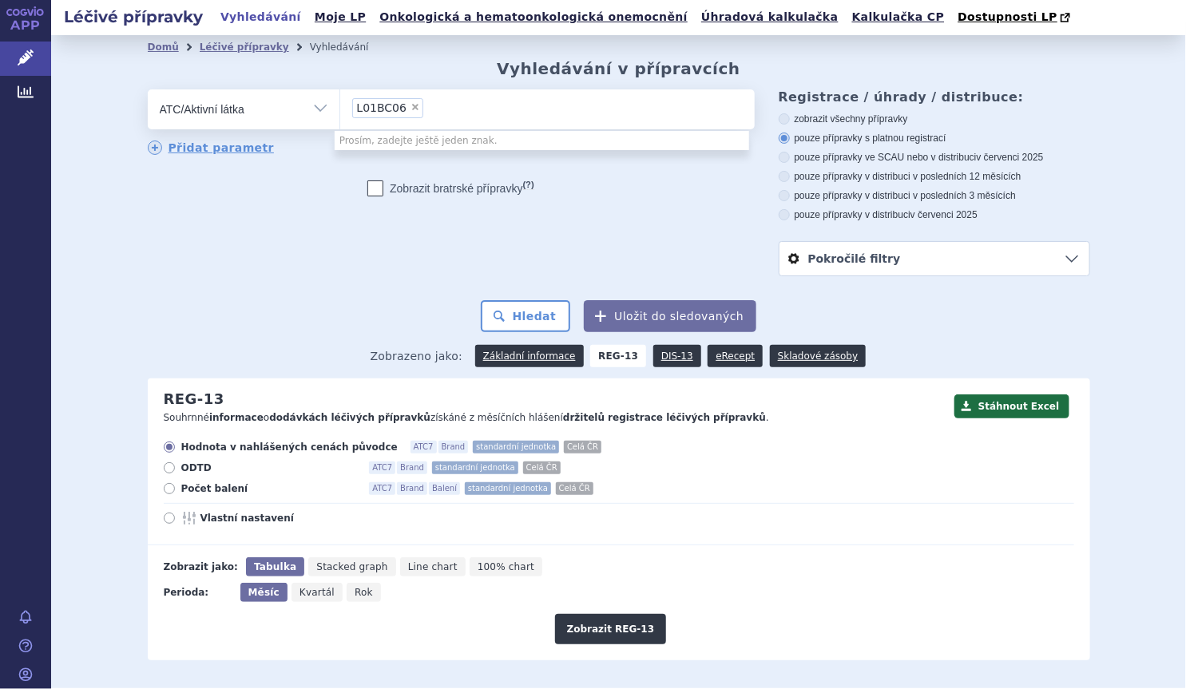
click at [410, 105] on span "×" at bounding box center [415, 107] width 10 height 10
click at [340, 105] on select "L01BC06" at bounding box center [339, 109] width 1 height 40
select select
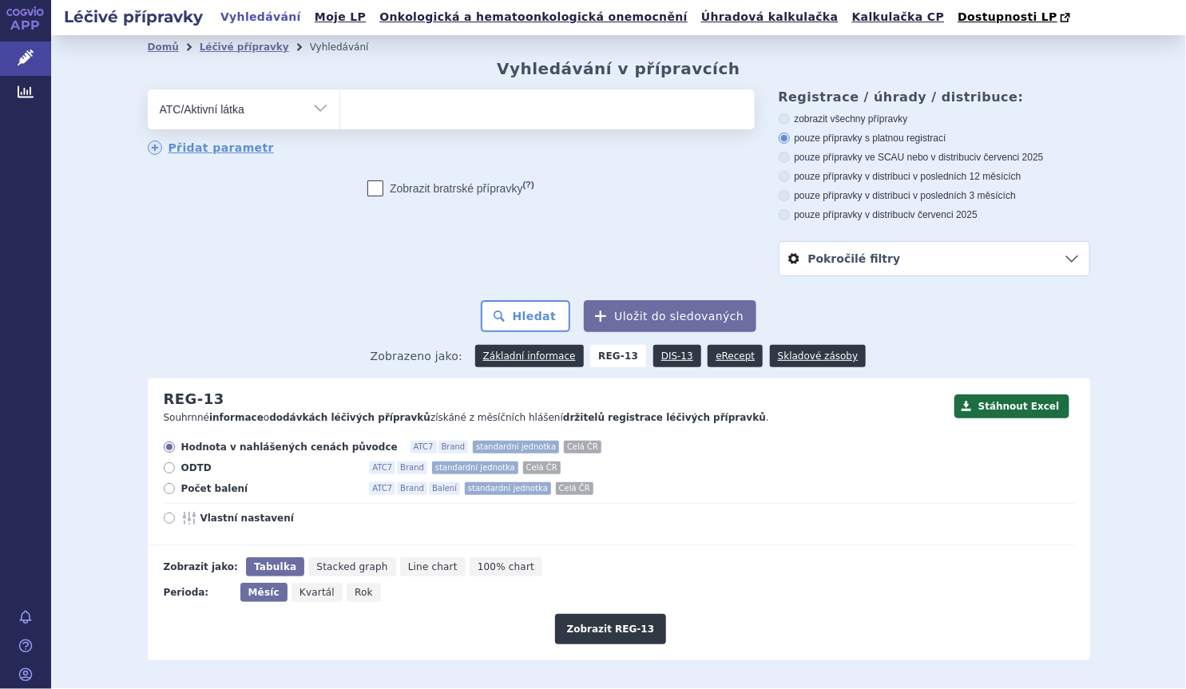
click at [405, 105] on ul at bounding box center [547, 106] width 414 height 34
click at [340, 105] on select at bounding box center [339, 109] width 1 height 40
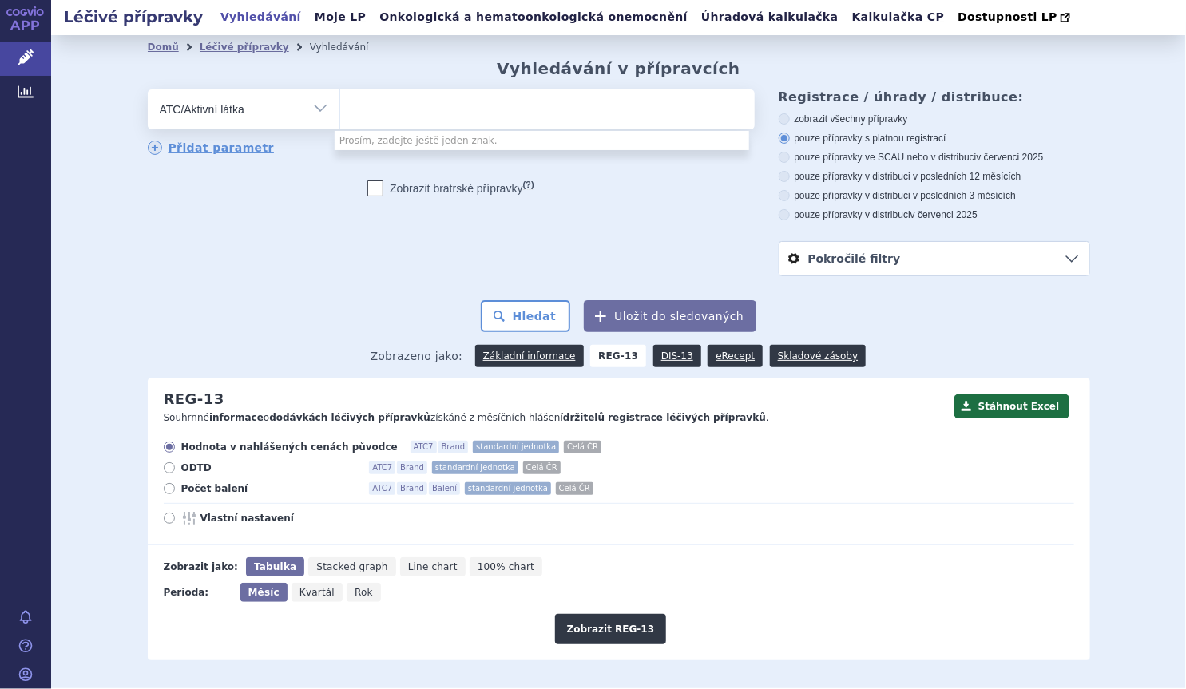
paste input "[MEDICAL_DATA]"
type input "[MEDICAL_DATA]"
select select "[MEDICAL_DATA]"
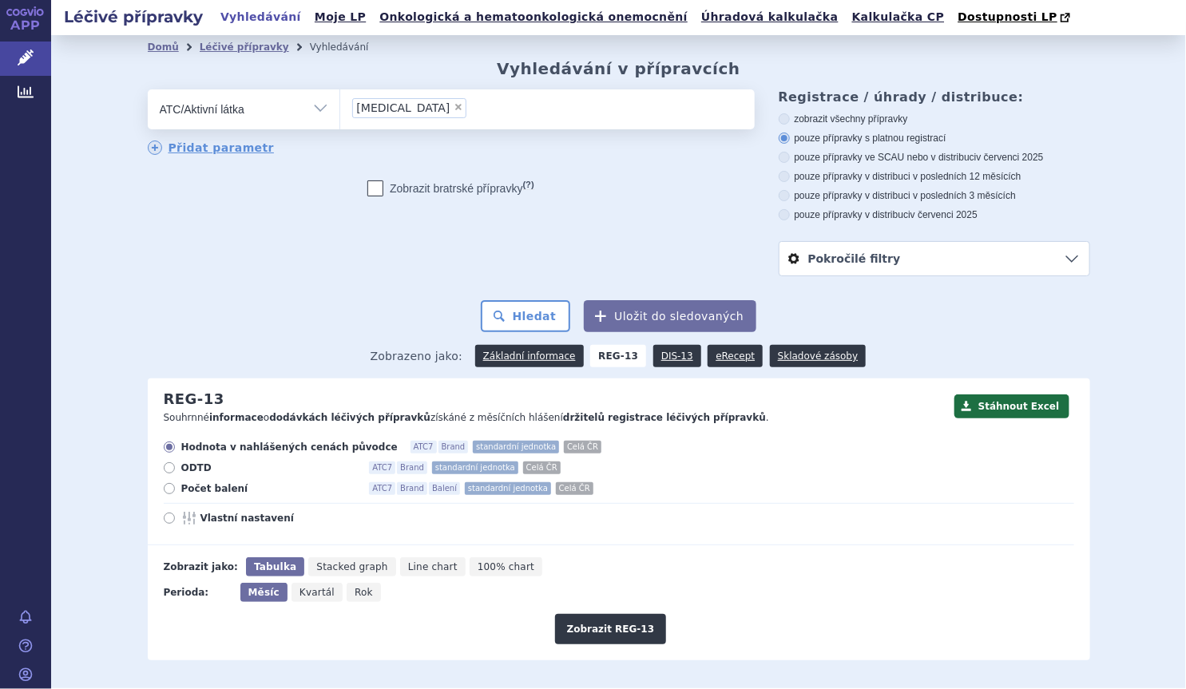
click at [418, 109] on li "× RIFAXIMIN" at bounding box center [409, 108] width 115 height 20
click at [340, 109] on select "RIFAXIMIN" at bounding box center [339, 109] width 1 height 40
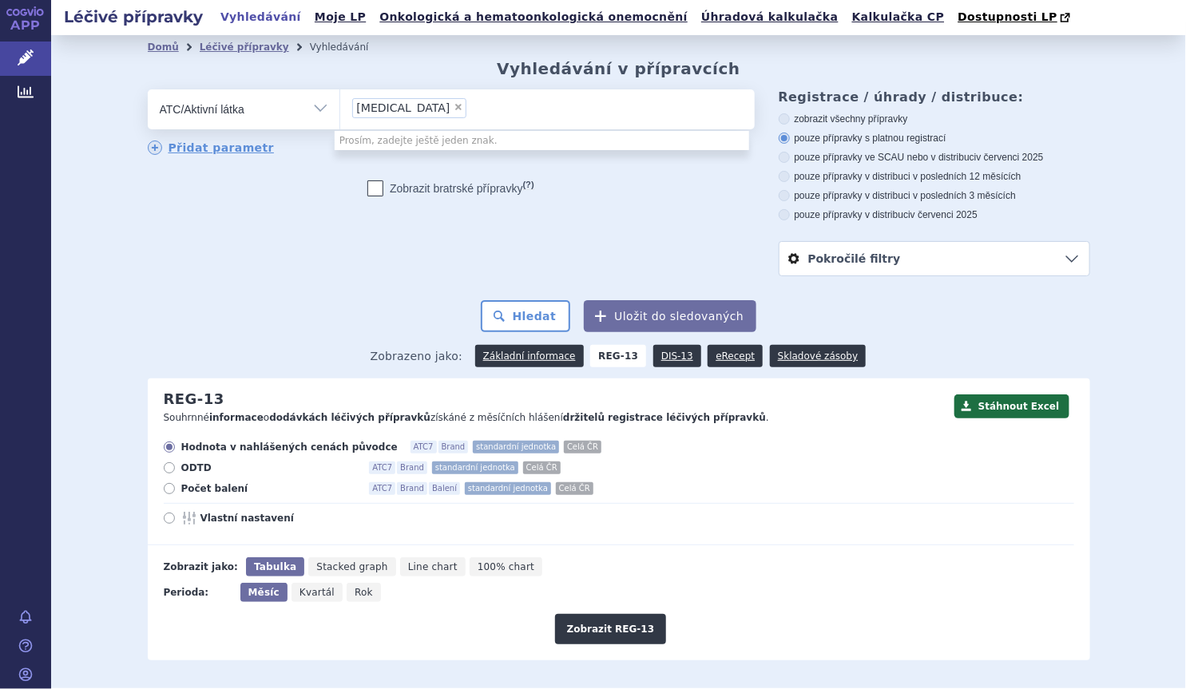
click at [454, 109] on span "×" at bounding box center [459, 107] width 10 height 10
click at [340, 109] on select "RIFAXIMIN" at bounding box center [339, 109] width 1 height 40
select select
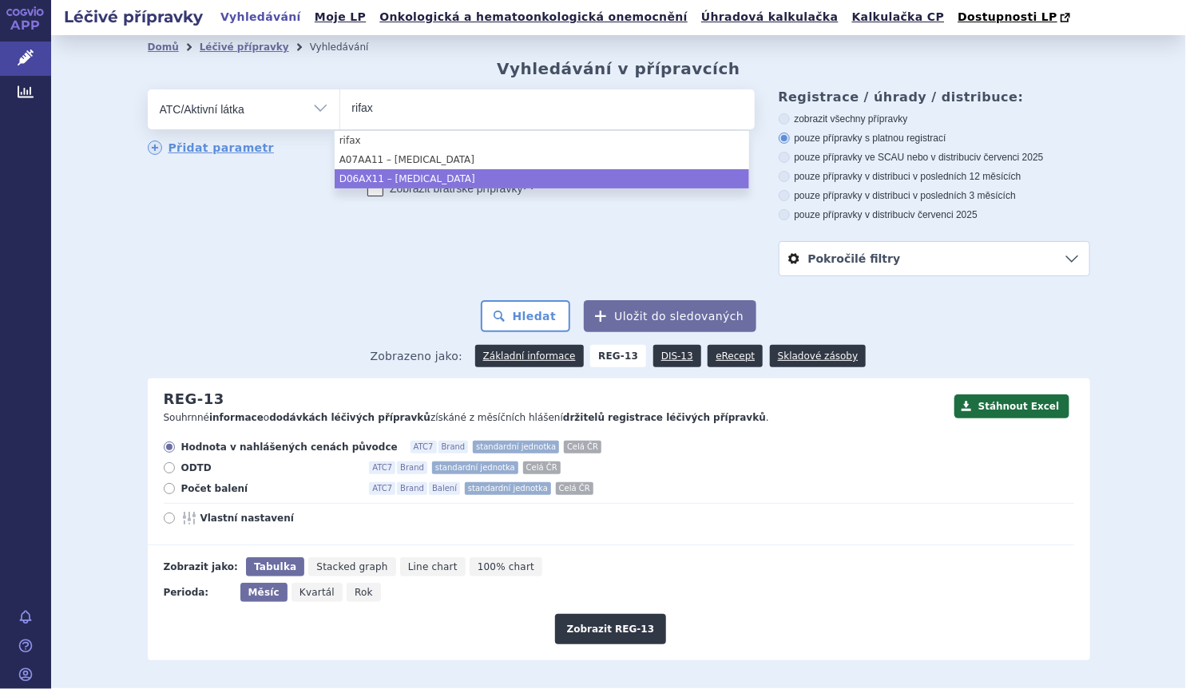
type input "rifax"
select select "A07AA11"
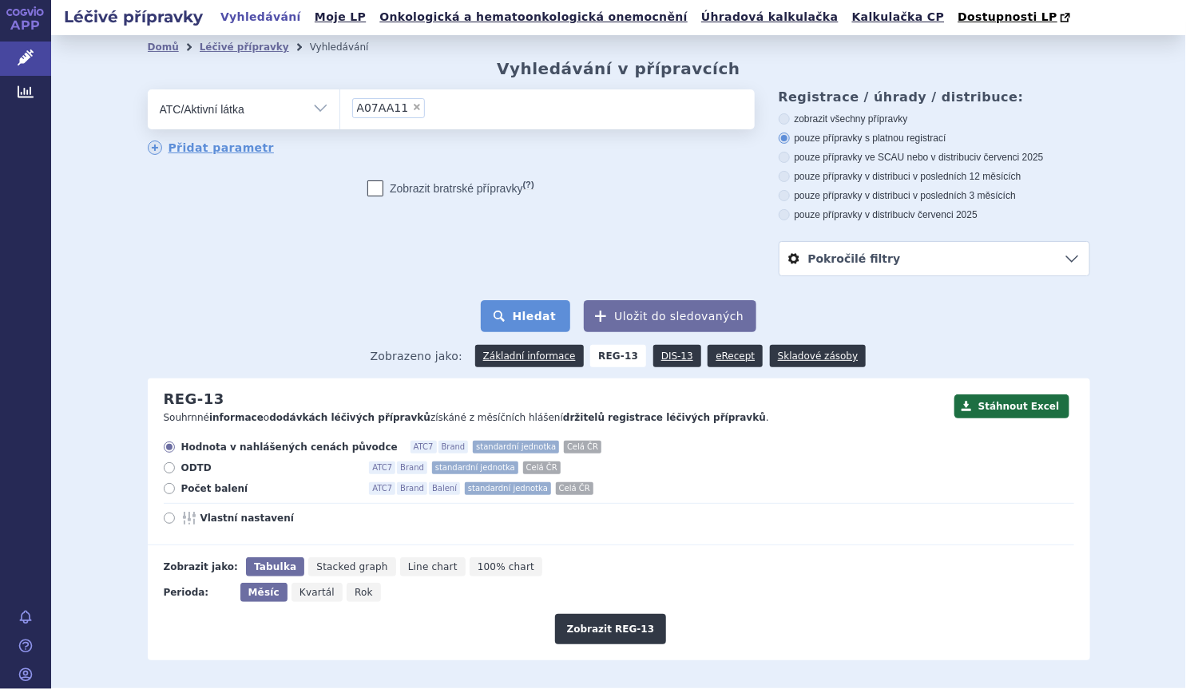
click at [517, 309] on button "Hledat" at bounding box center [526, 316] width 90 height 32
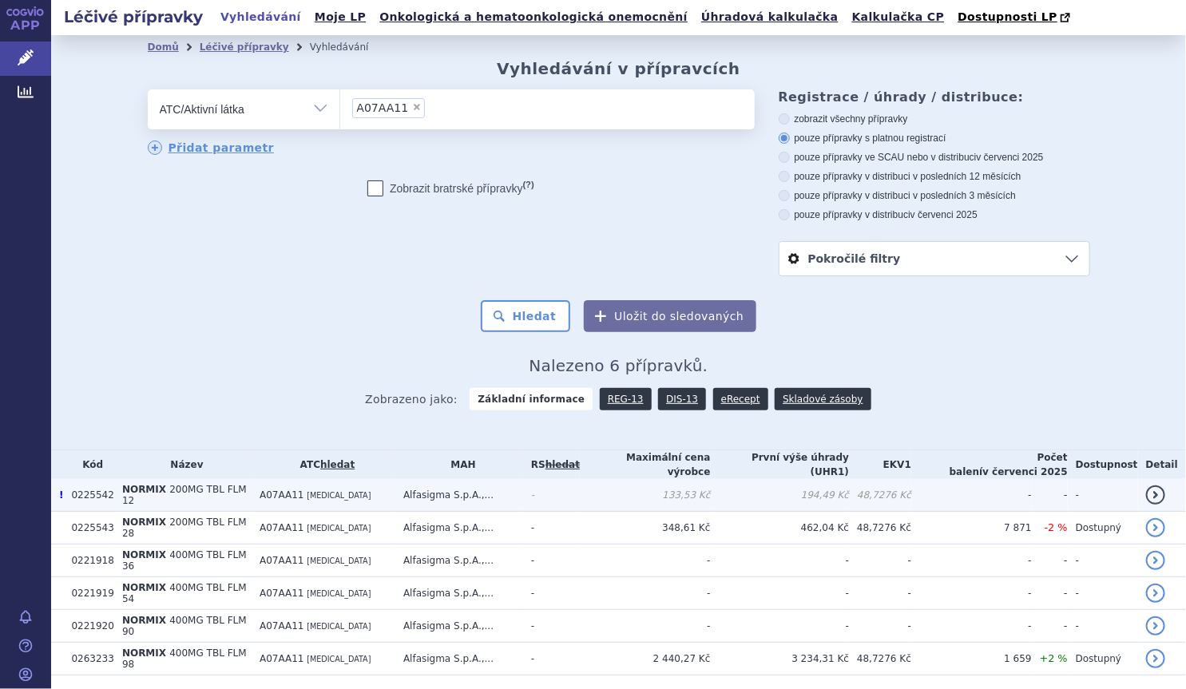
scroll to position [27, 0]
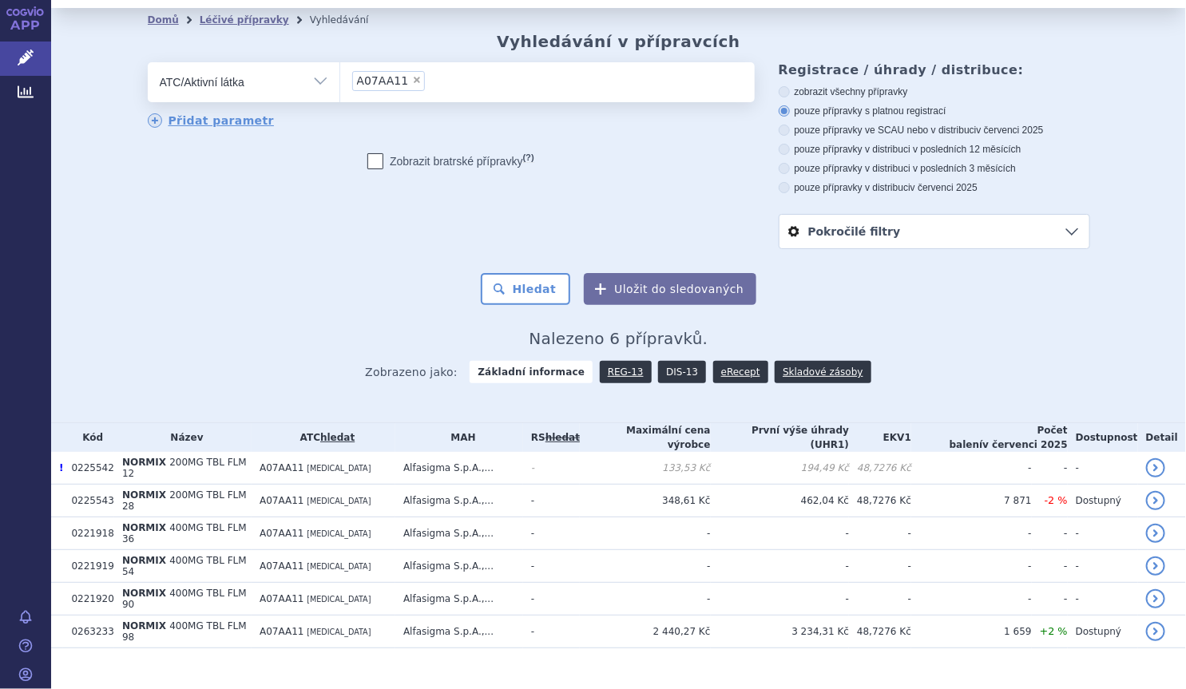
click at [658, 371] on link "DIS-13" at bounding box center [682, 372] width 48 height 22
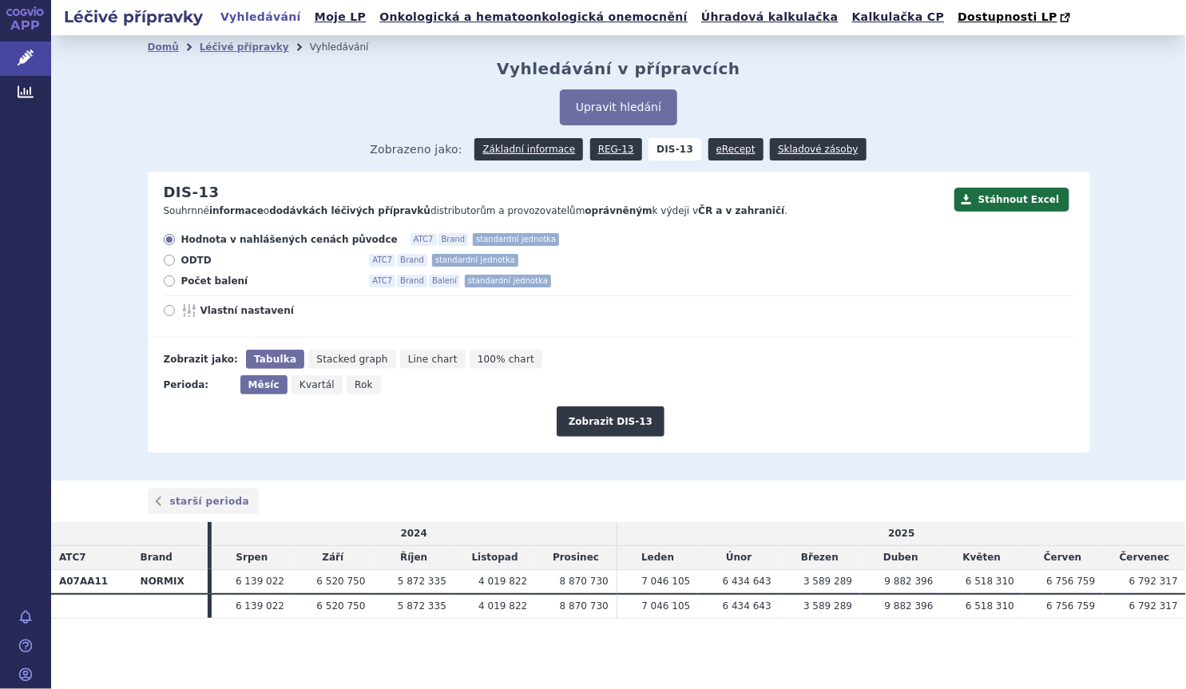
drag, startPoint x: 222, startPoint y: 283, endPoint x: 237, endPoint y: 288, distance: 16.2
click at [221, 282] on span "Počet balení" at bounding box center [269, 281] width 176 height 13
click at [176, 282] on input "Počet balení ATC7 Brand Balení standardní jednotka" at bounding box center [170, 283] width 10 height 10
radio input "true"
click at [356, 386] on span "Rok" at bounding box center [364, 384] width 18 height 11
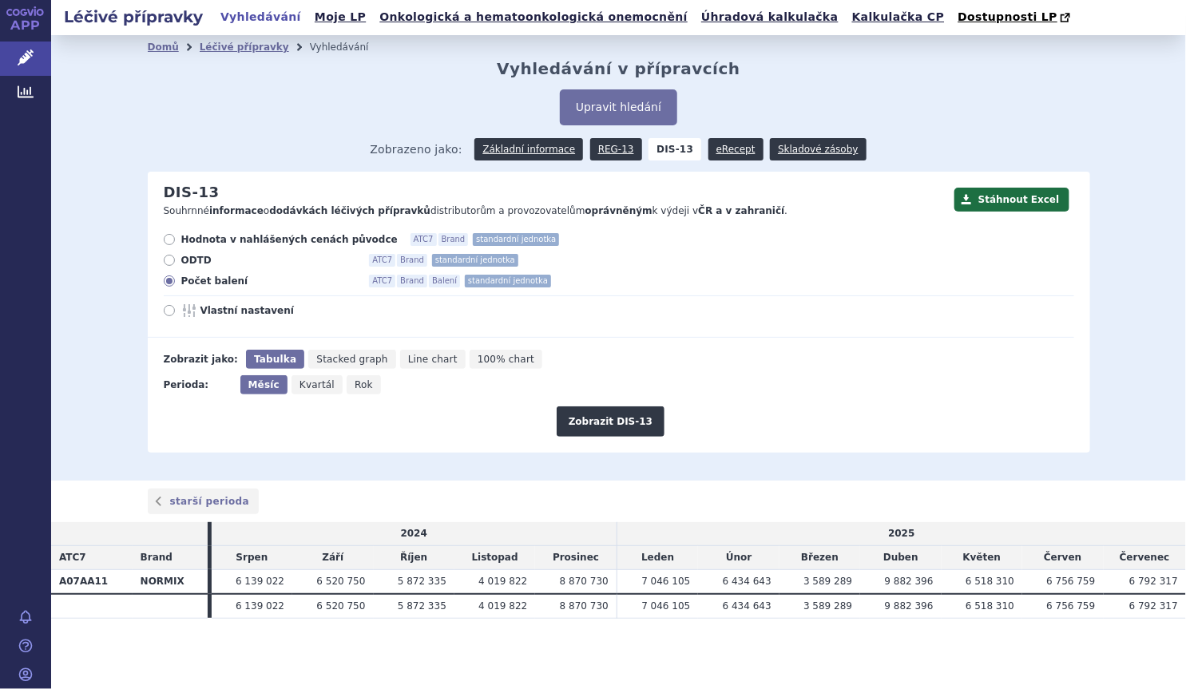
click at [356, 386] on input "Rok" at bounding box center [352, 380] width 10 height 10
radio input "true"
click at [652, 436] on button "Zobrazit DIS-13" at bounding box center [611, 421] width 108 height 30
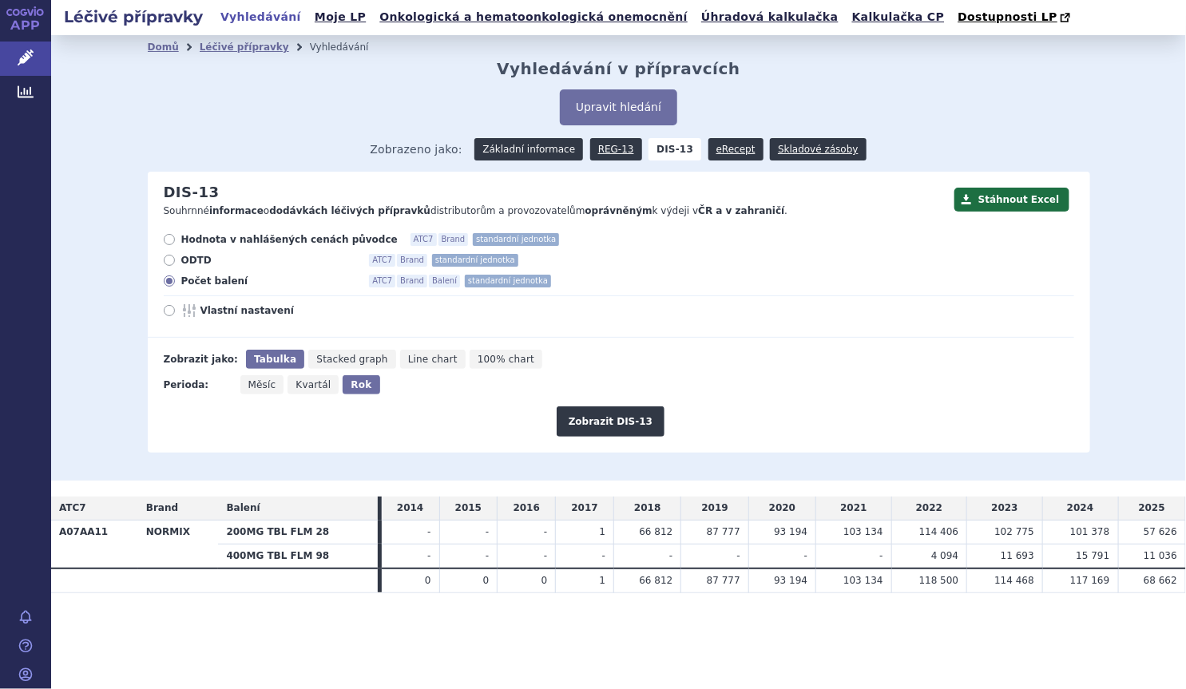
click at [541, 160] on link "Základní informace" at bounding box center [528, 149] width 109 height 22
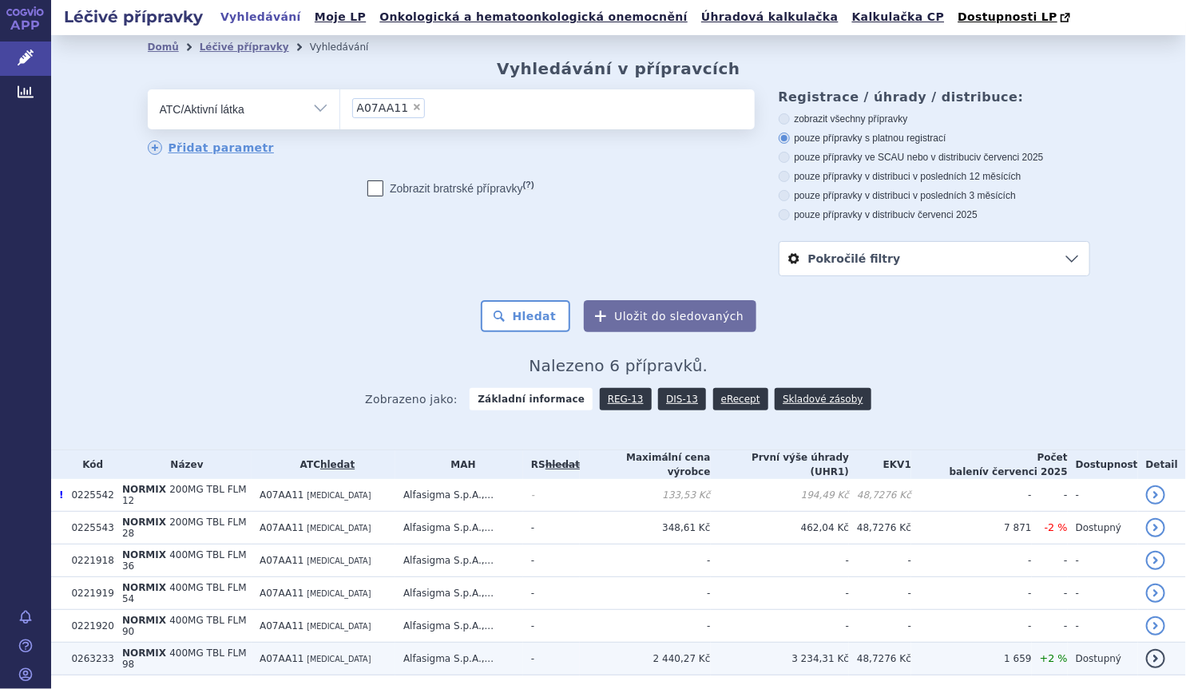
click at [269, 653] on span "A07AA11" at bounding box center [282, 658] width 45 height 11
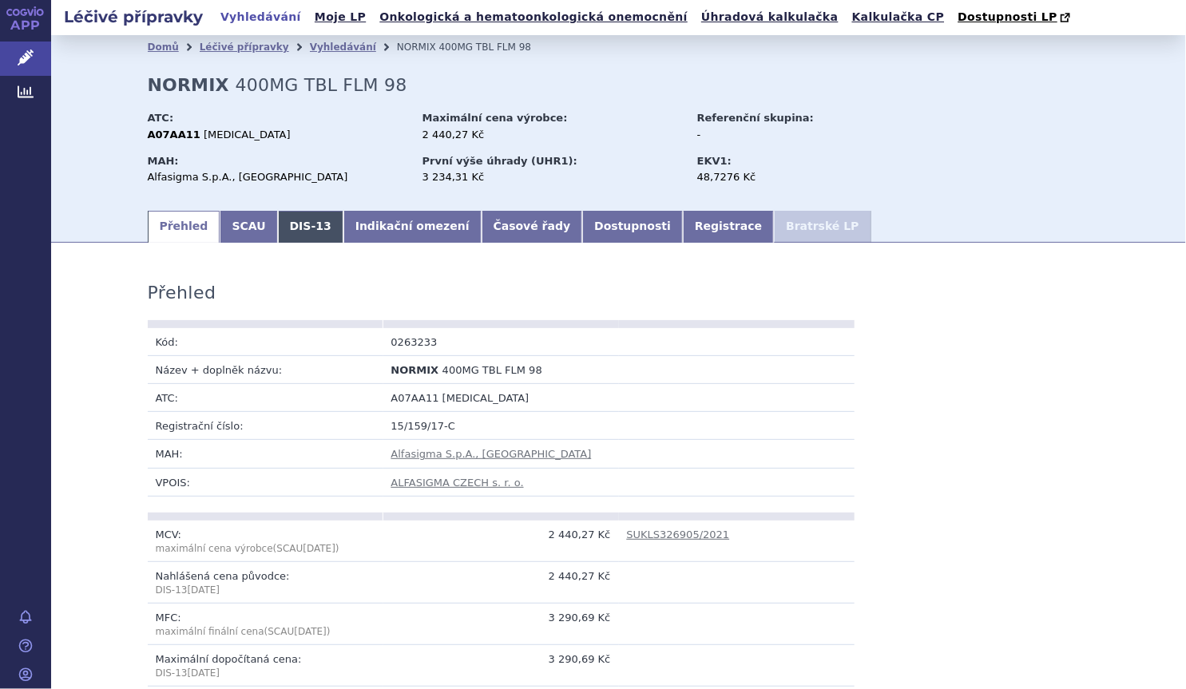
click at [311, 224] on link "DIS-13" at bounding box center [310, 227] width 65 height 32
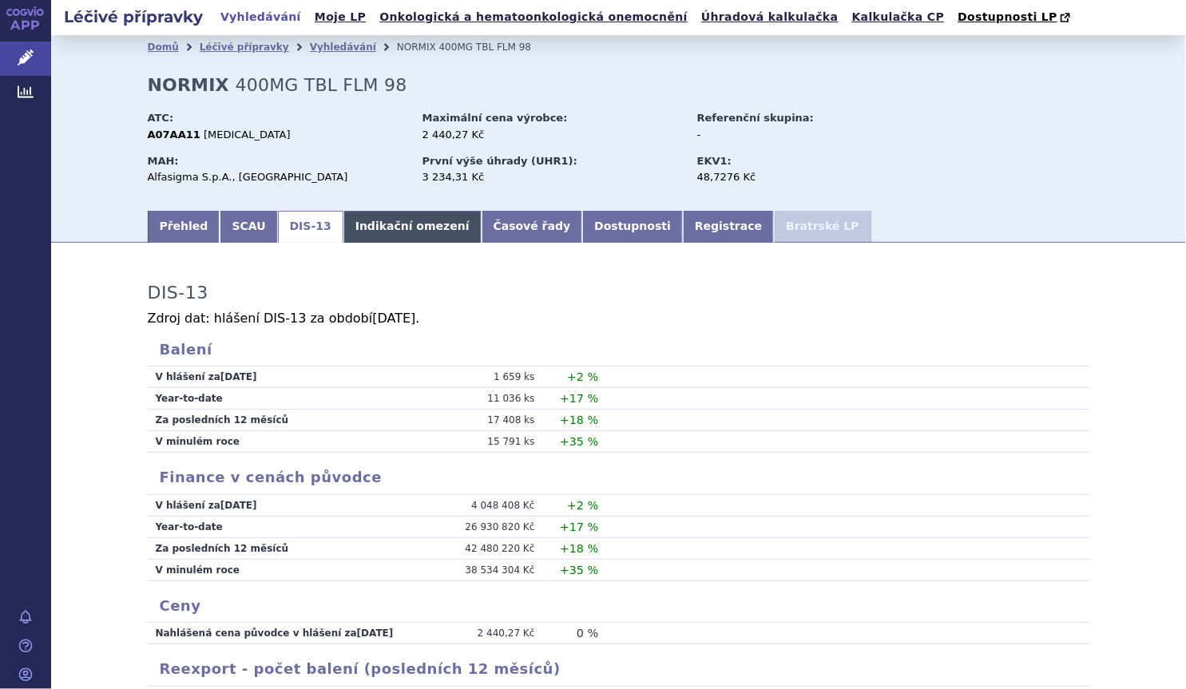
click at [343, 220] on link "Indikační omezení" at bounding box center [412, 227] width 138 height 32
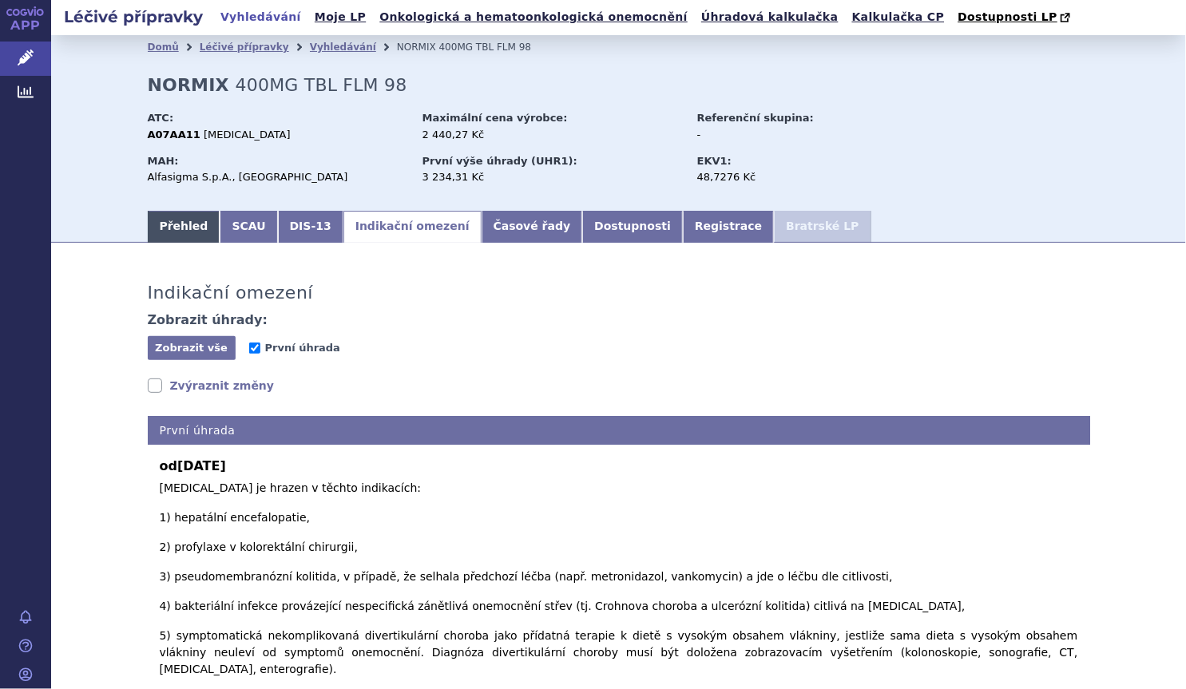
click at [160, 223] on link "Přehled" at bounding box center [184, 227] width 73 height 32
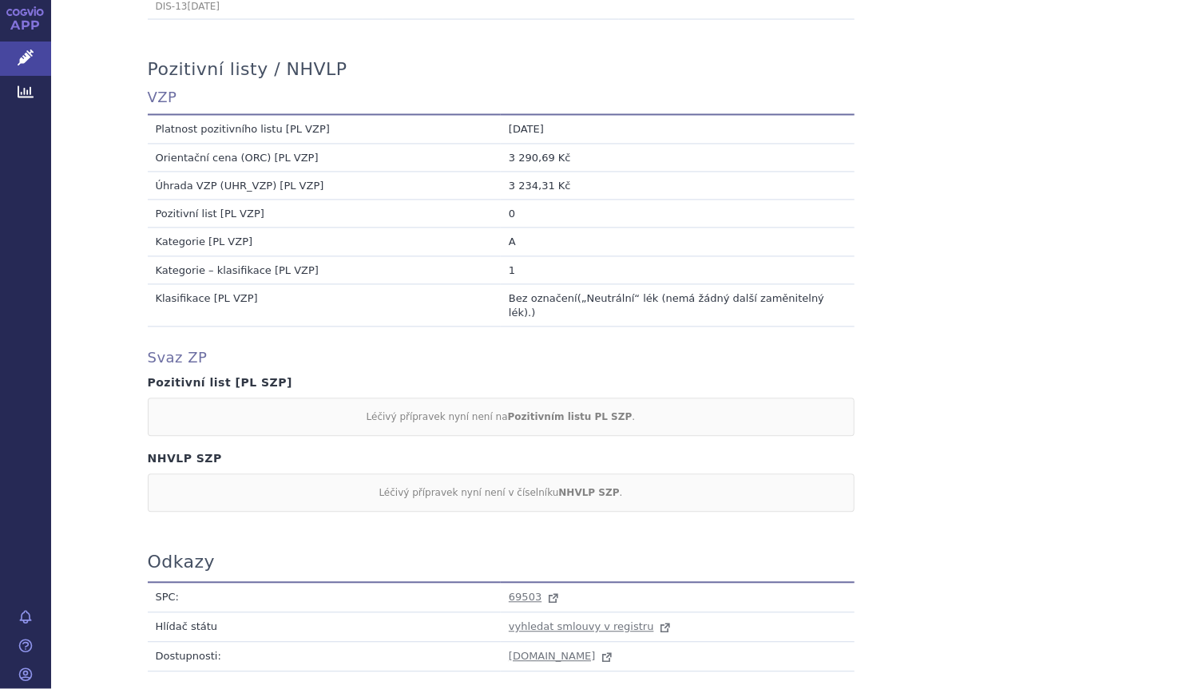
scroll to position [1452, 0]
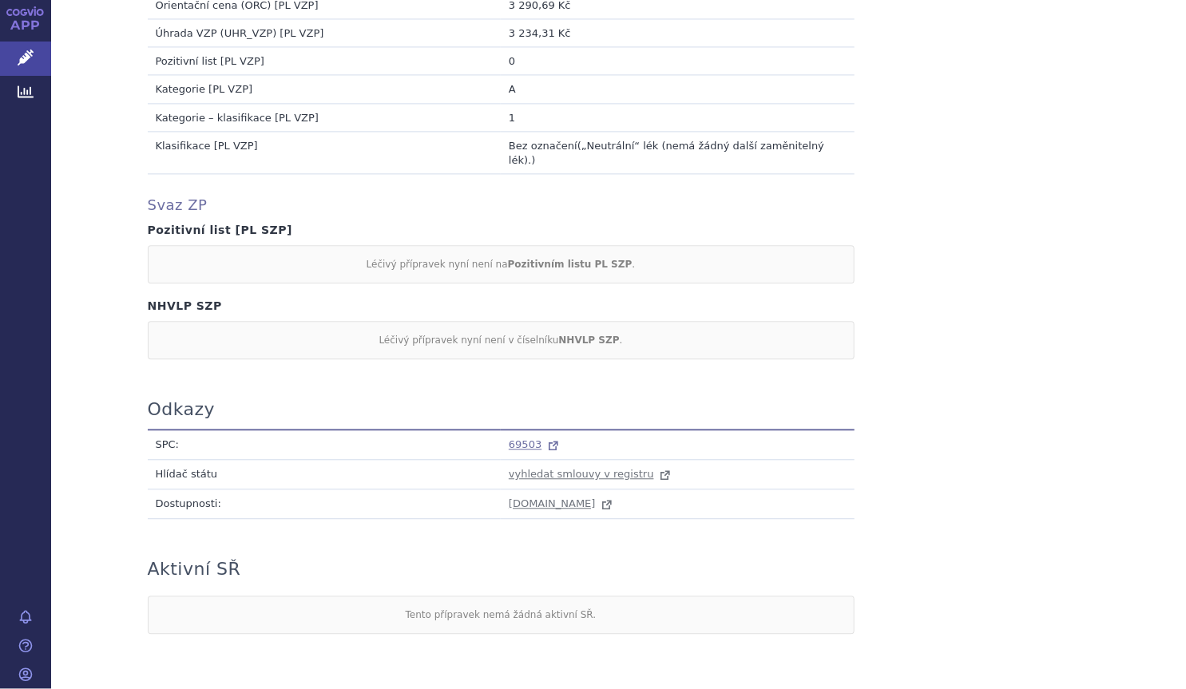
click at [522, 438] on span "69503" at bounding box center [525, 444] width 33 height 12
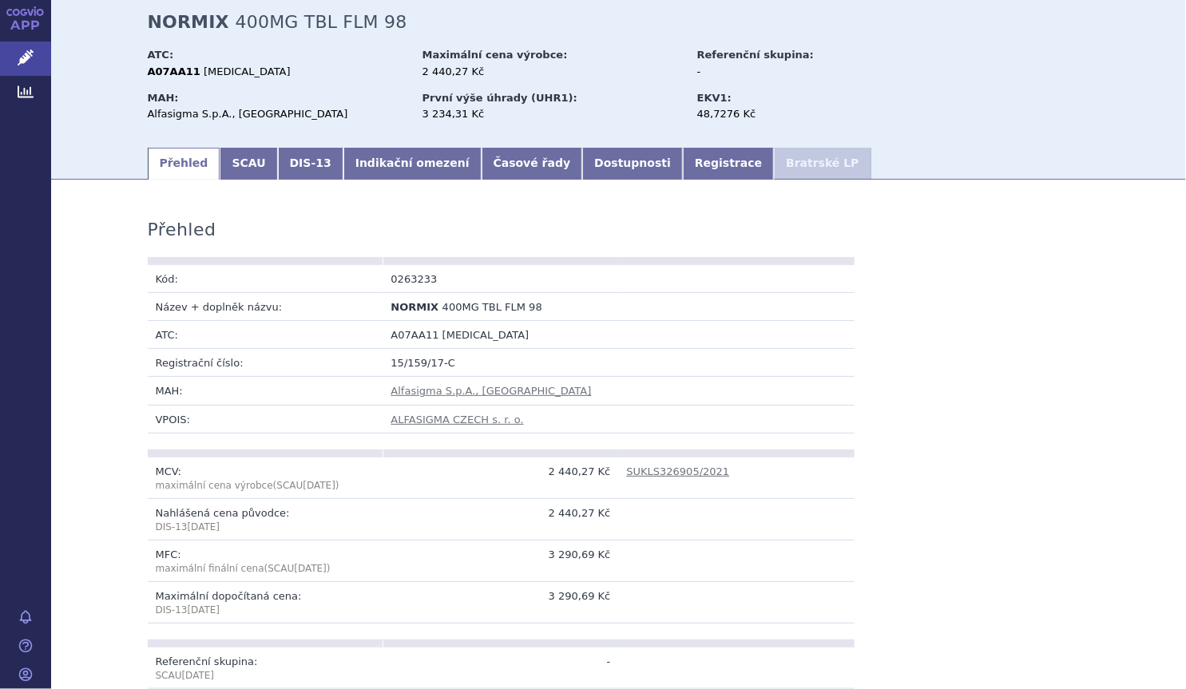
scroll to position [0, 0]
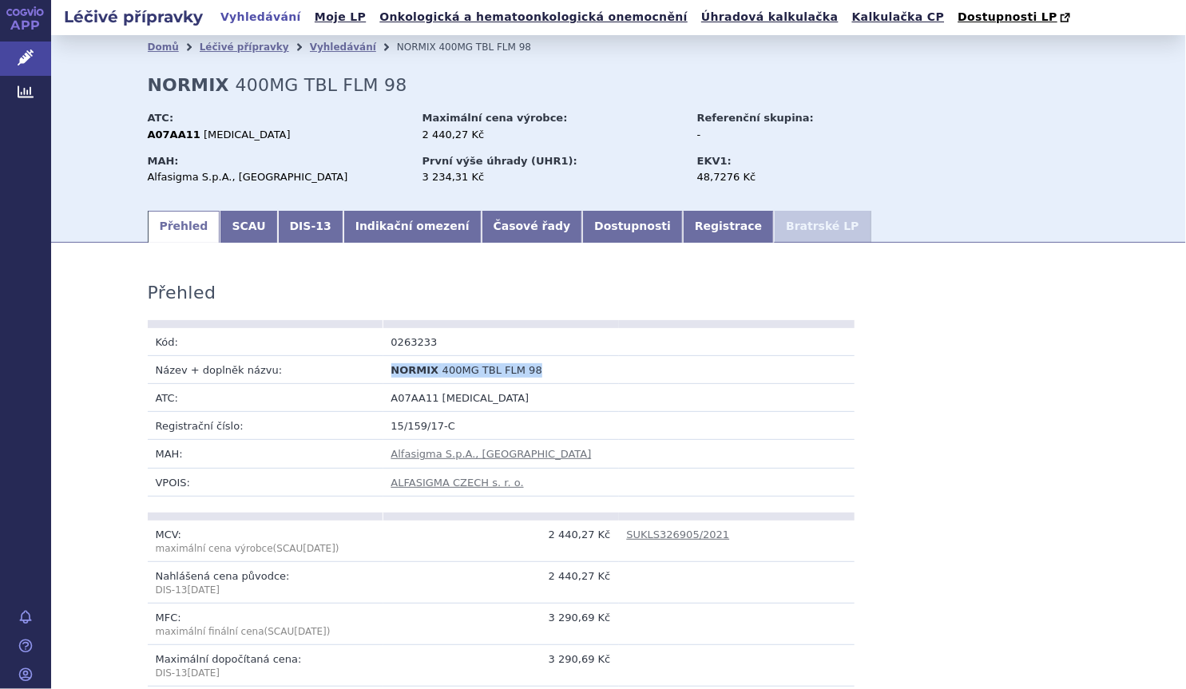
drag, startPoint x: 545, startPoint y: 373, endPoint x: 379, endPoint y: 370, distance: 165.3
click at [383, 370] on td "NORMIX 400MG TBL FLM 98" at bounding box center [501, 369] width 236 height 28
copy td "NORMIX 400MG TBL FLM 98"
